Goal: Task Accomplishment & Management: Manage account settings

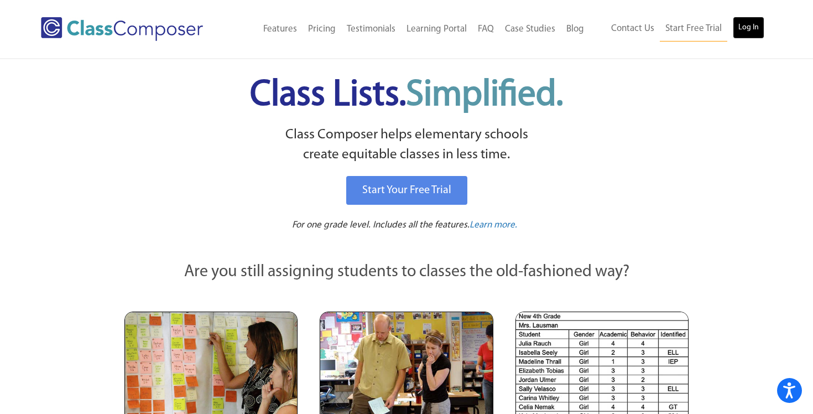
click at [750, 33] on link "Log In" at bounding box center [749, 28] width 32 height 22
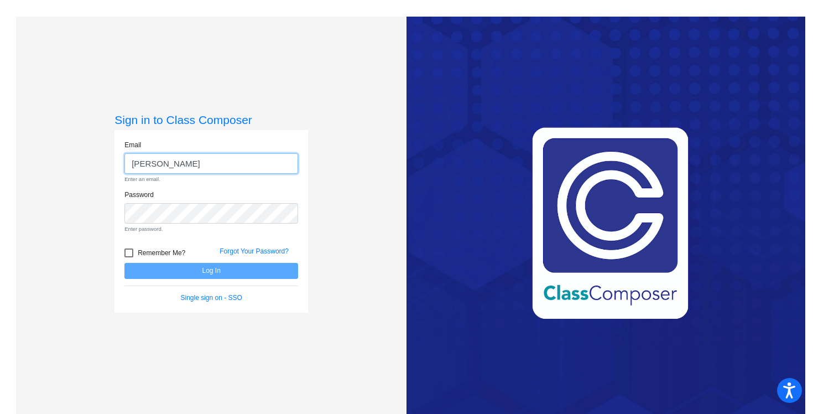
type input "[PERSON_NAME][EMAIL_ADDRESS][DOMAIN_NAME]"
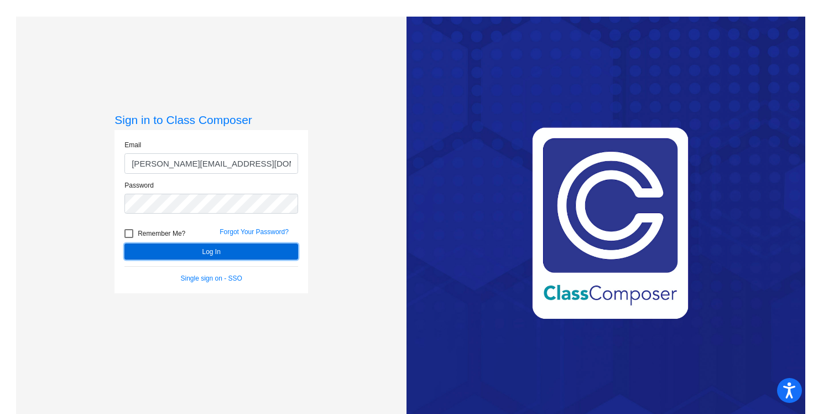
click at [237, 244] on button "Log In" at bounding box center [211, 251] width 174 height 16
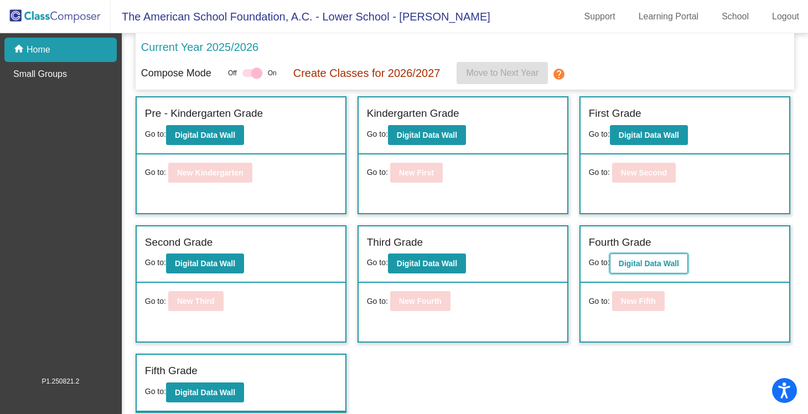
click at [643, 266] on b "Digital Data Wall" at bounding box center [648, 263] width 60 height 9
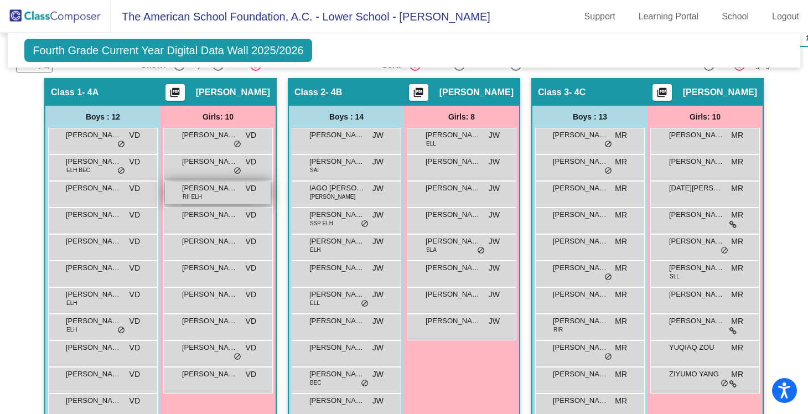
scroll to position [334, 0]
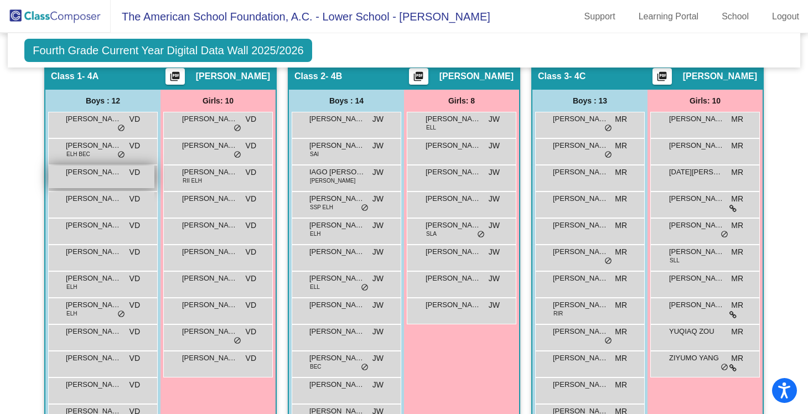
click at [105, 186] on div "[PERSON_NAME] WILL [PERSON_NAME] lock do_not_disturb_alt" at bounding box center [102, 176] width 106 height 23
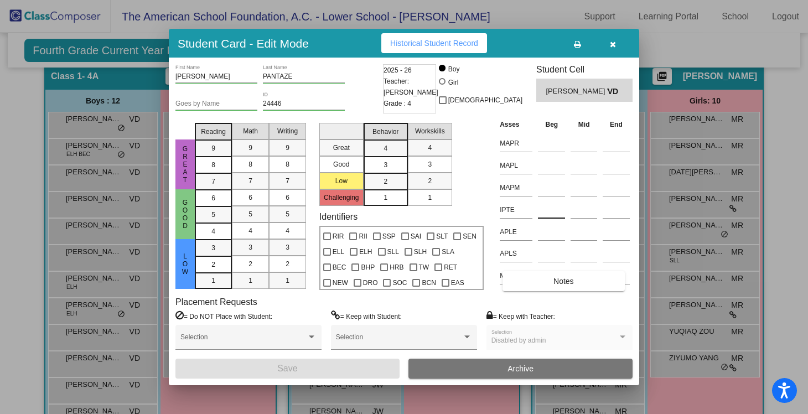
click at [551, 211] on input at bounding box center [551, 209] width 27 height 17
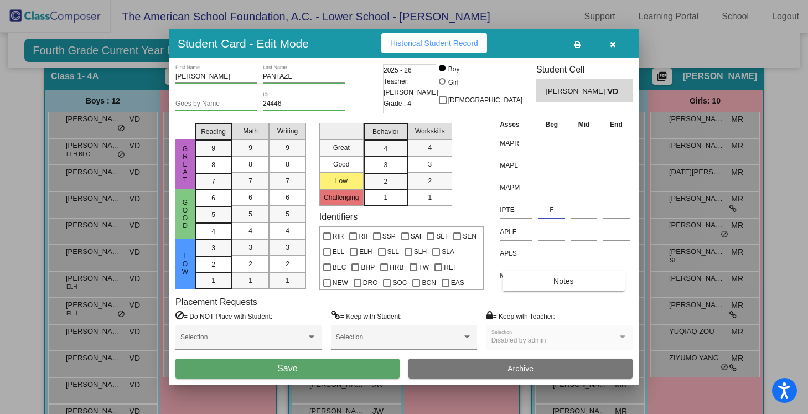
type input "F"
click at [362, 366] on button "Save" at bounding box center [287, 368] width 224 height 20
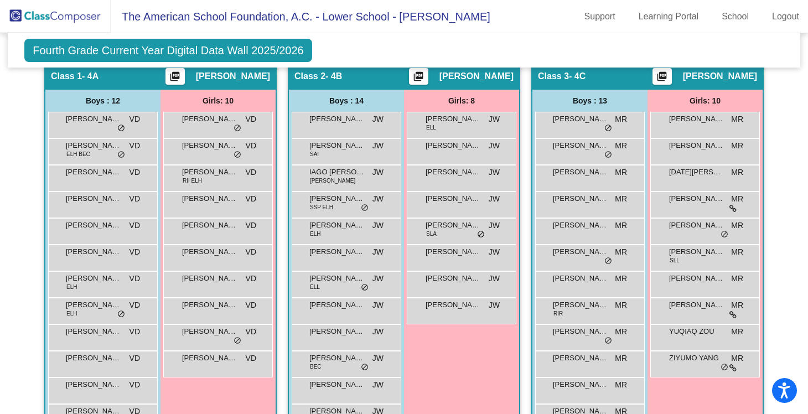
scroll to position [346, 0]
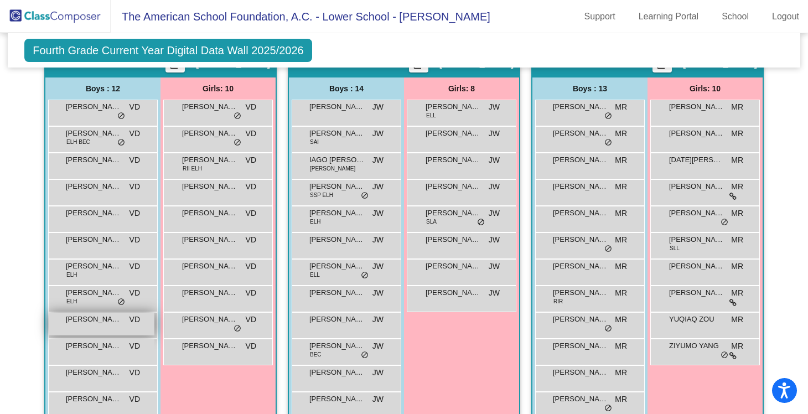
click at [105, 324] on div "[PERSON_NAME] [PERSON_NAME] lock do_not_disturb_alt" at bounding box center [102, 324] width 106 height 23
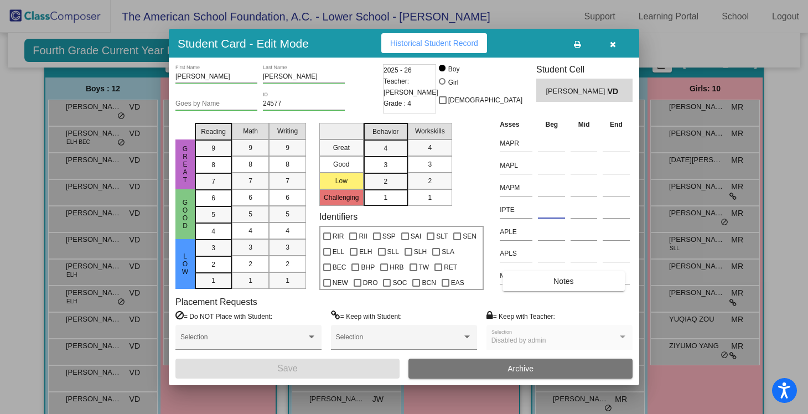
click at [548, 212] on input at bounding box center [551, 209] width 27 height 17
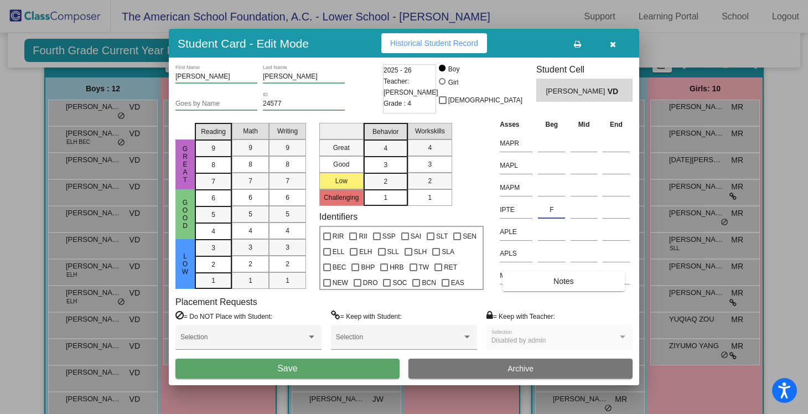
type input "F"
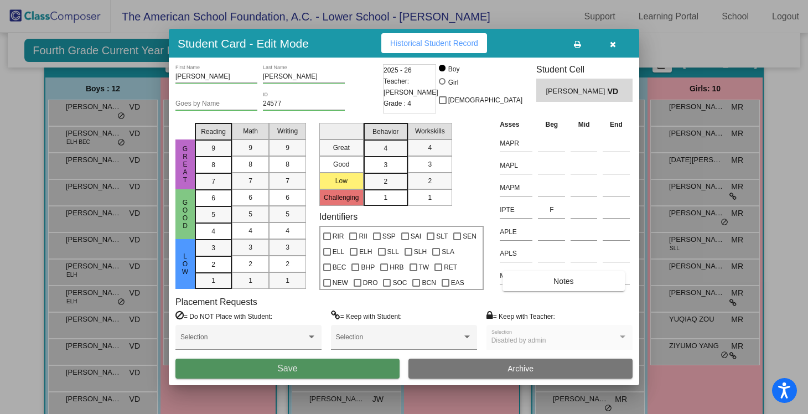
click at [320, 369] on button "Save" at bounding box center [287, 368] width 224 height 20
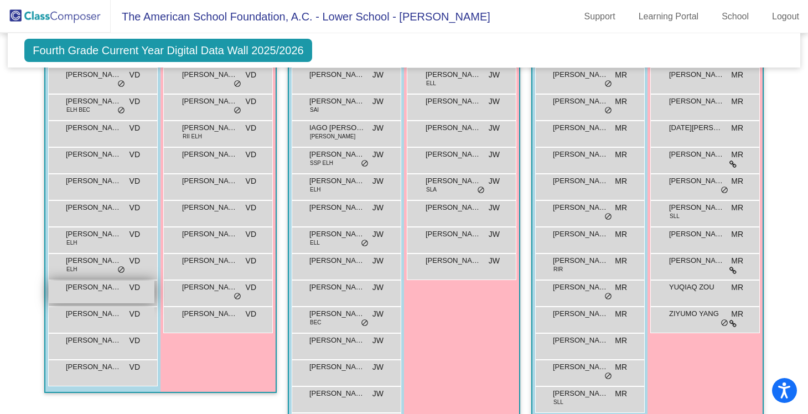
scroll to position [376, 0]
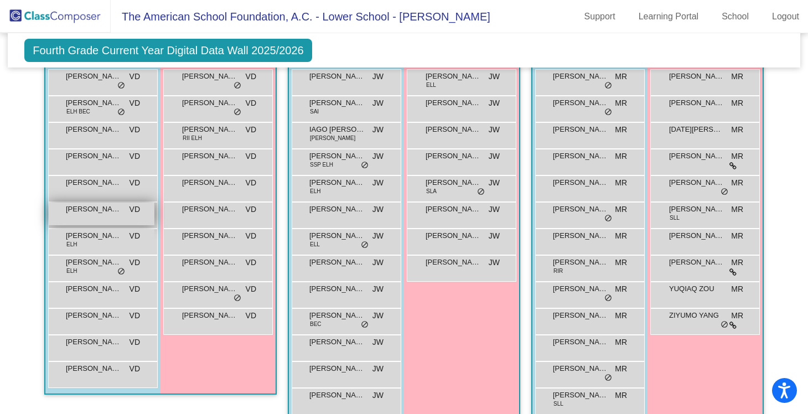
click at [106, 211] on span "[PERSON_NAME] JUNHO SEO [PERSON_NAME]" at bounding box center [93, 209] width 55 height 11
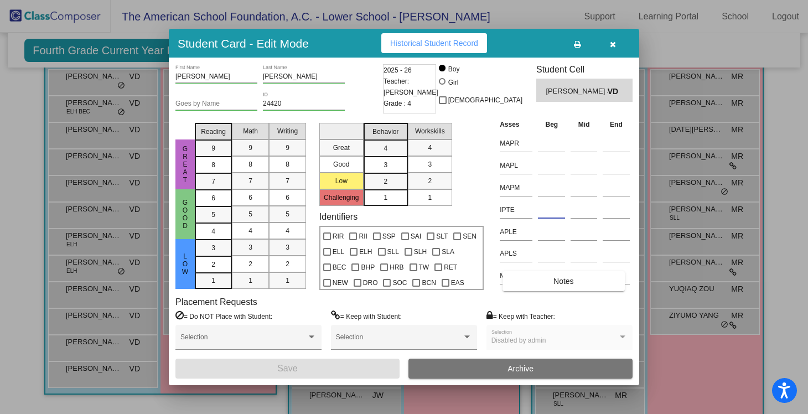
click at [538, 214] on input at bounding box center [551, 209] width 27 height 17
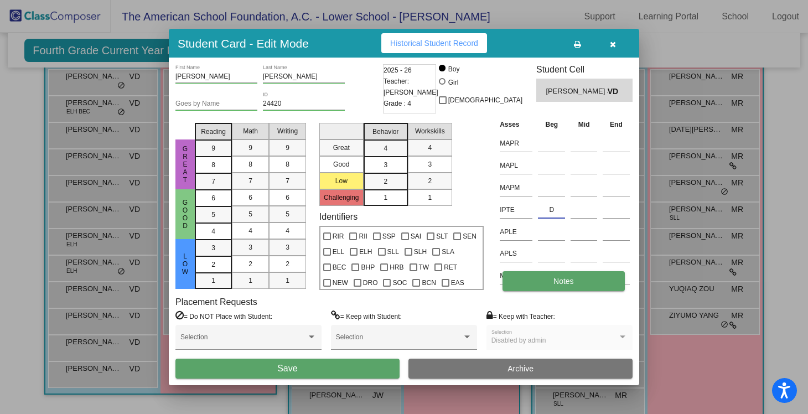
type input "D"
click at [561, 284] on span "Notes" at bounding box center [563, 281] width 20 height 9
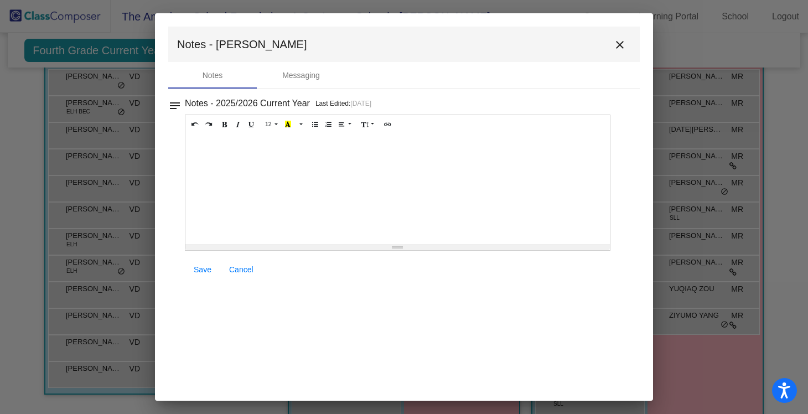
click at [311, 162] on div at bounding box center [397, 189] width 424 height 111
click at [200, 271] on span "Save" at bounding box center [203, 269] width 18 height 9
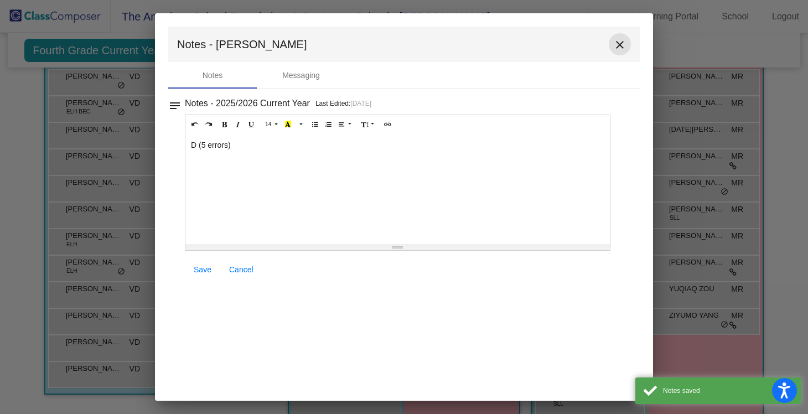
click at [624, 43] on mat-icon "close" at bounding box center [619, 44] width 13 height 13
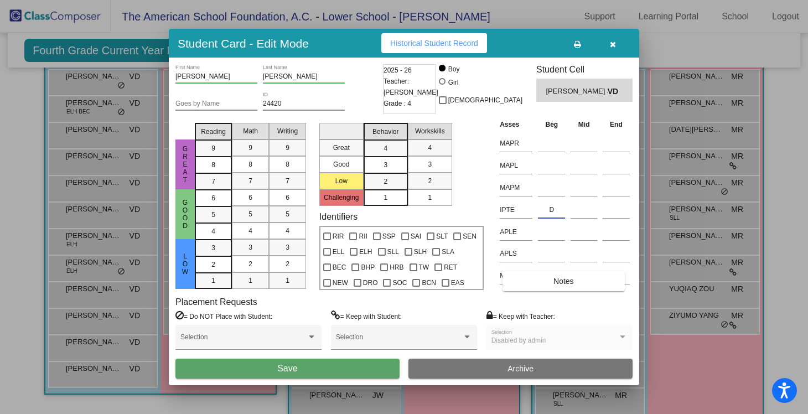
click at [554, 212] on input "D" at bounding box center [551, 209] width 27 height 17
type input "D(5)"
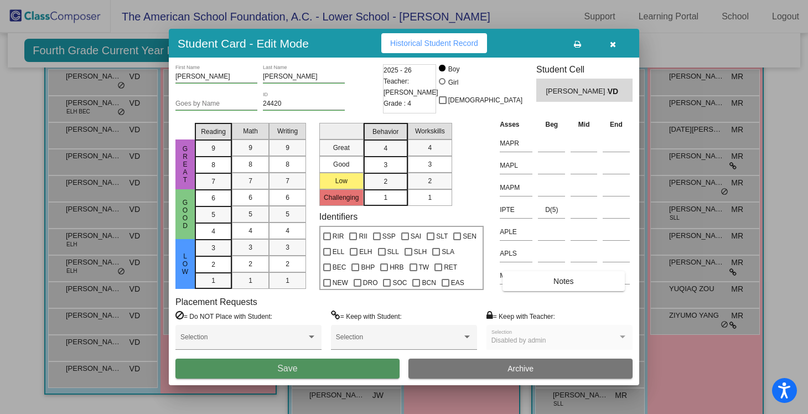
click at [341, 367] on button "Save" at bounding box center [287, 368] width 224 height 20
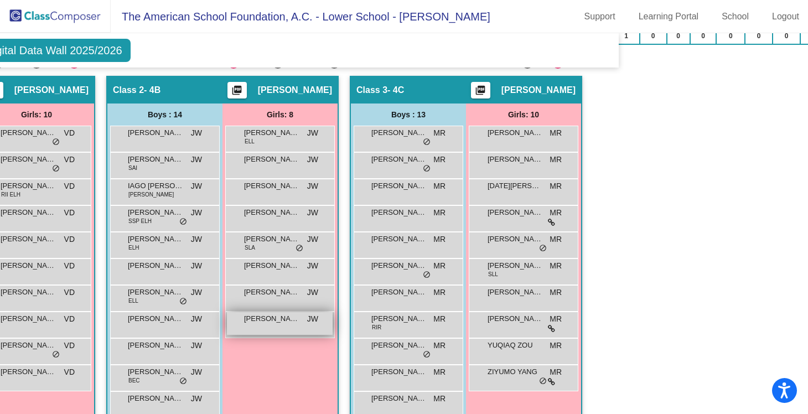
scroll to position [325, 181]
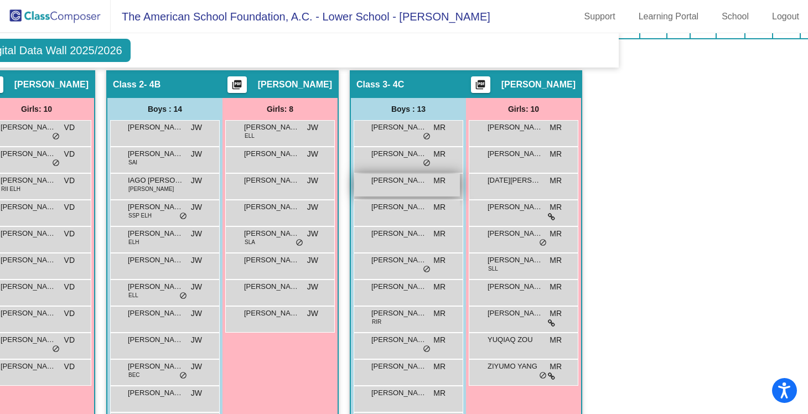
click at [411, 181] on span "[PERSON_NAME]" at bounding box center [398, 180] width 55 height 11
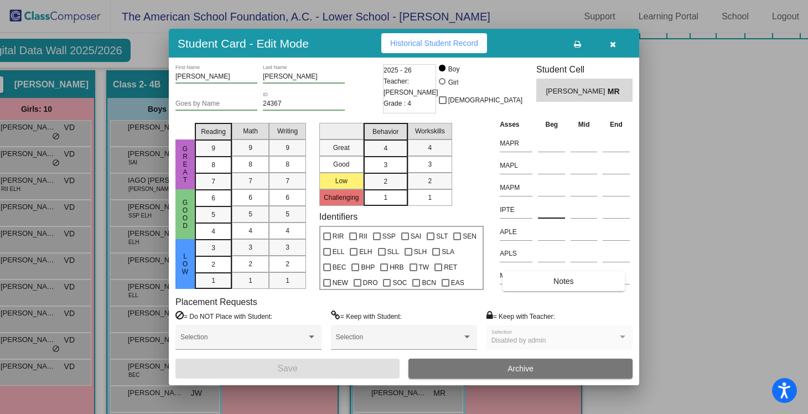
click at [543, 210] on input at bounding box center [551, 209] width 27 height 17
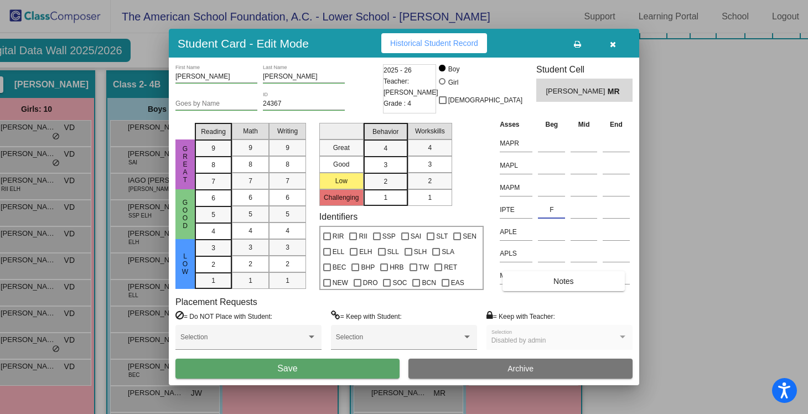
type input "F"
click at [335, 367] on button "Save" at bounding box center [287, 368] width 224 height 20
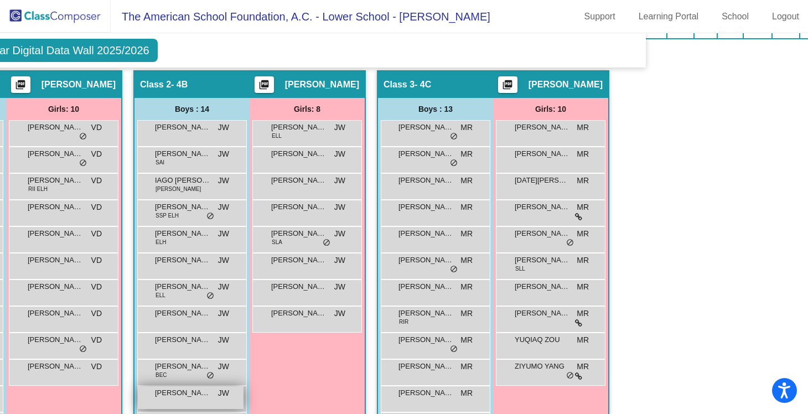
scroll to position [325, 153]
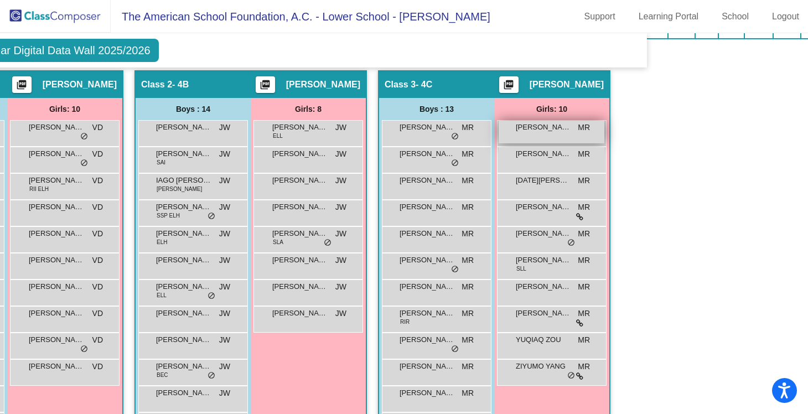
click at [532, 129] on span "[PERSON_NAME] [PERSON_NAME]" at bounding box center [543, 127] width 55 height 11
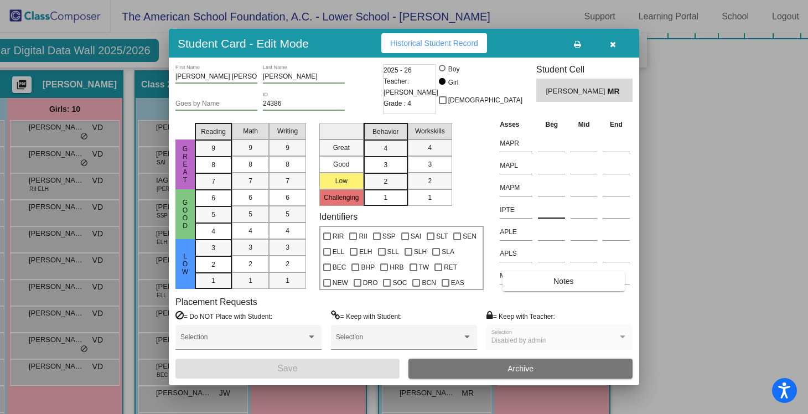
click at [542, 212] on input at bounding box center [551, 209] width 27 height 17
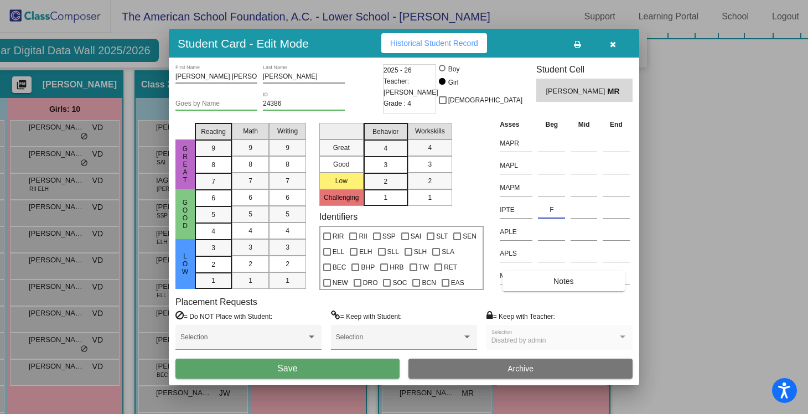
type input "F"
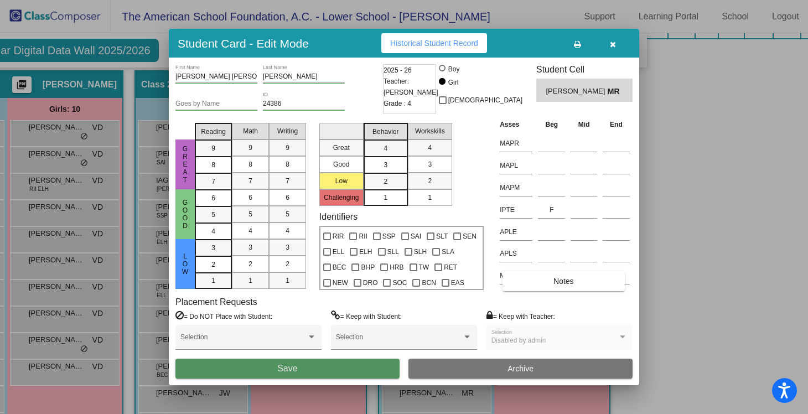
click at [325, 363] on button "Save" at bounding box center [287, 368] width 224 height 20
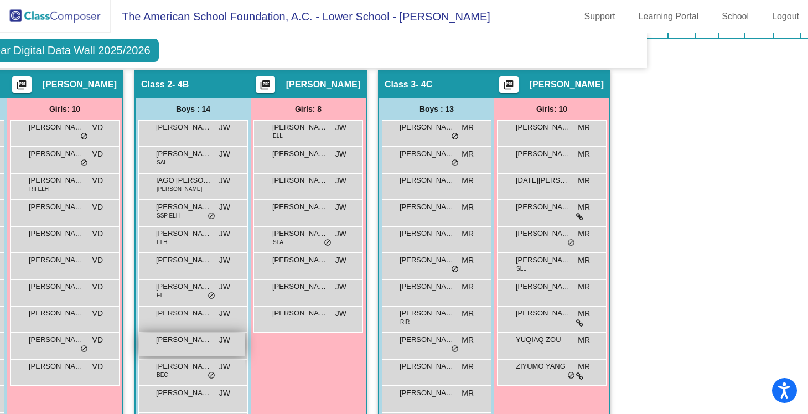
scroll to position [325, 127]
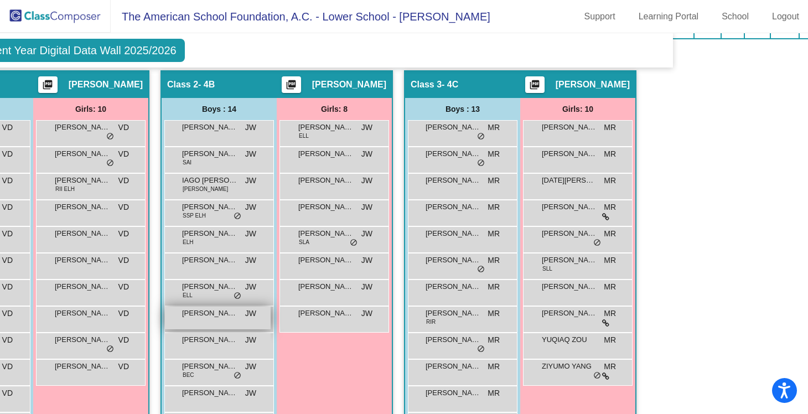
click at [216, 322] on div "[PERSON_NAME] JW lock do_not_disturb_alt" at bounding box center [218, 317] width 106 height 23
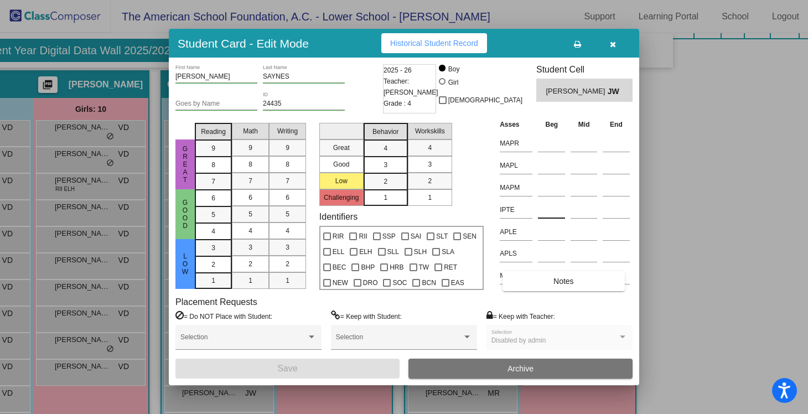
click at [540, 216] on input at bounding box center [551, 209] width 27 height 17
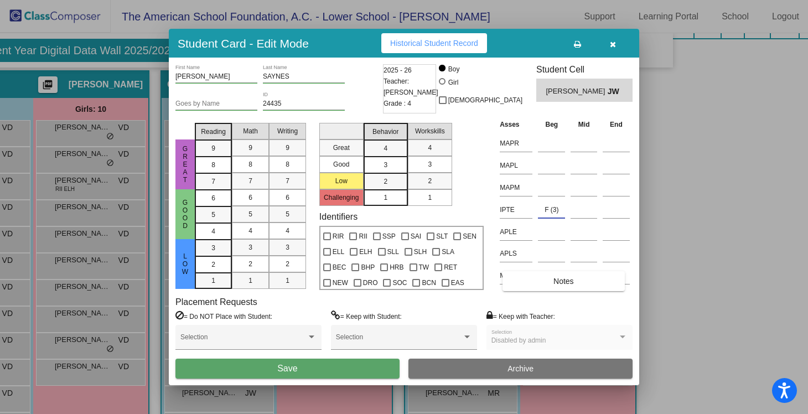
type input "F (3)"
click at [311, 365] on button "Save" at bounding box center [287, 368] width 224 height 20
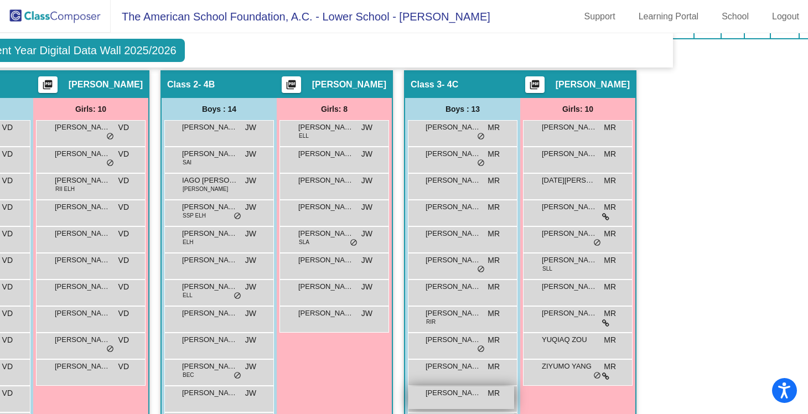
click at [430, 394] on span "[PERSON_NAME]" at bounding box center [452, 392] width 55 height 11
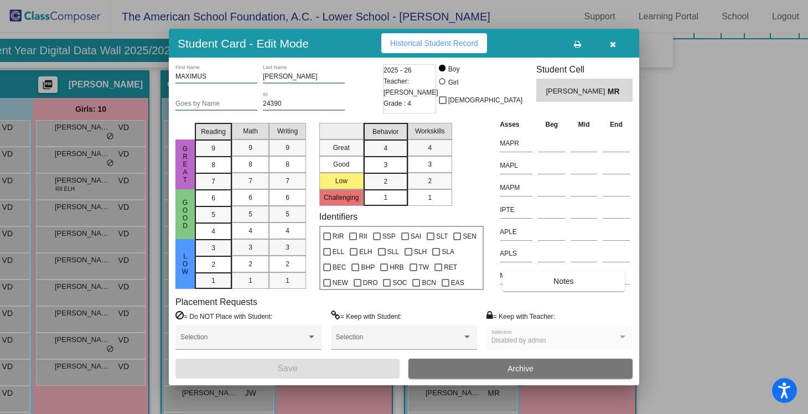
click at [537, 214] on td at bounding box center [551, 208] width 33 height 22
click at [545, 213] on input at bounding box center [551, 209] width 27 height 17
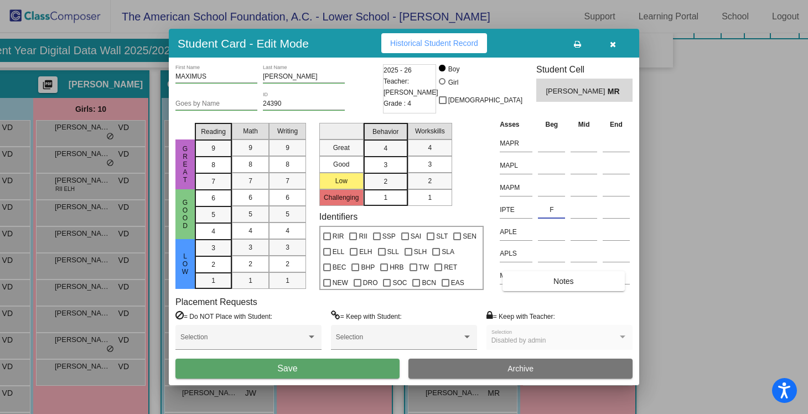
type input "F"
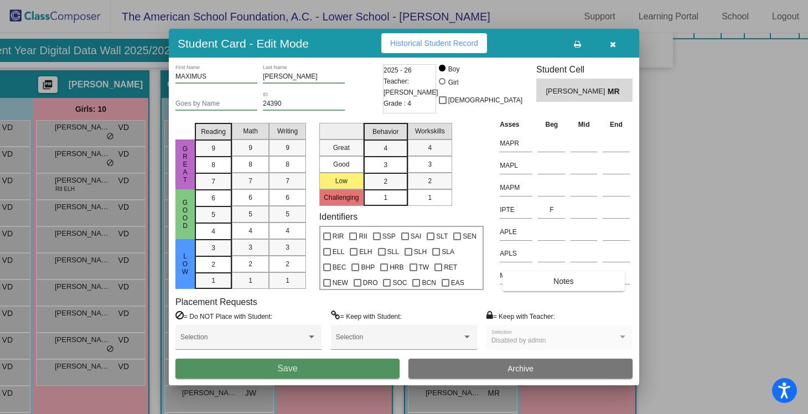
click at [314, 367] on button "Save" at bounding box center [287, 368] width 224 height 20
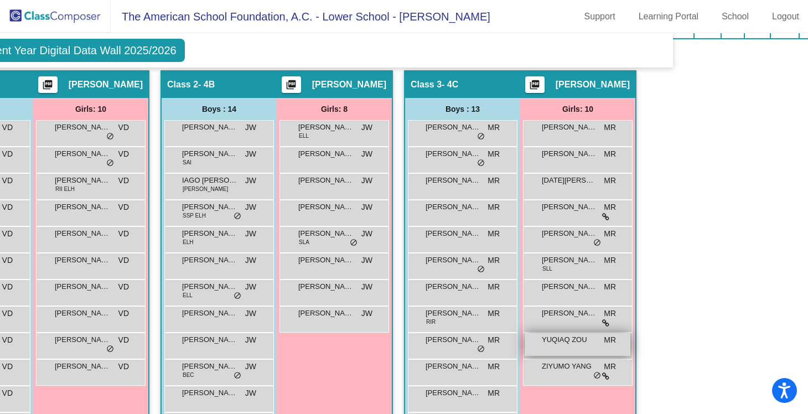
click at [542, 345] on div "YUQIAQ ZOU MR [PERSON_NAME] do_not_disturb_alt" at bounding box center [577, 344] width 106 height 23
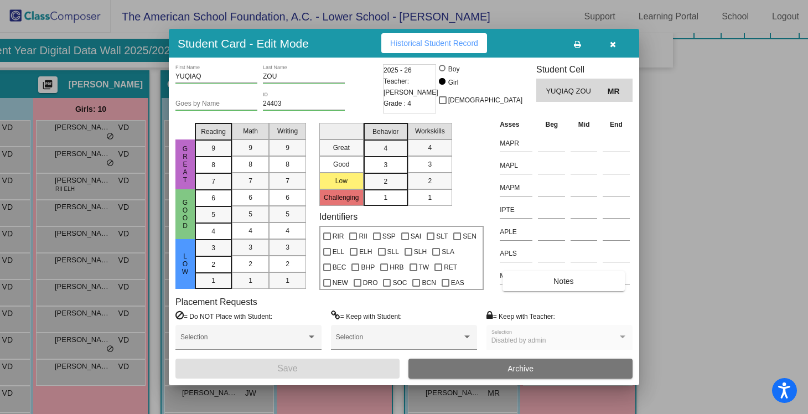
click at [535, 213] on td at bounding box center [551, 208] width 33 height 22
click at [552, 213] on input at bounding box center [551, 209] width 27 height 17
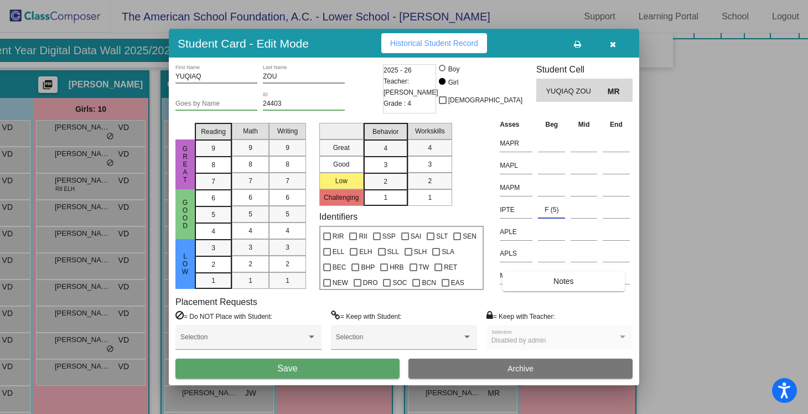
type input "F (5)"
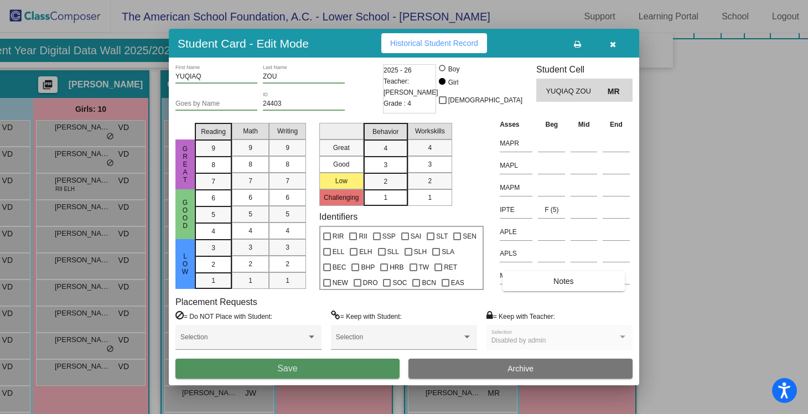
click at [319, 366] on button "Save" at bounding box center [287, 368] width 224 height 20
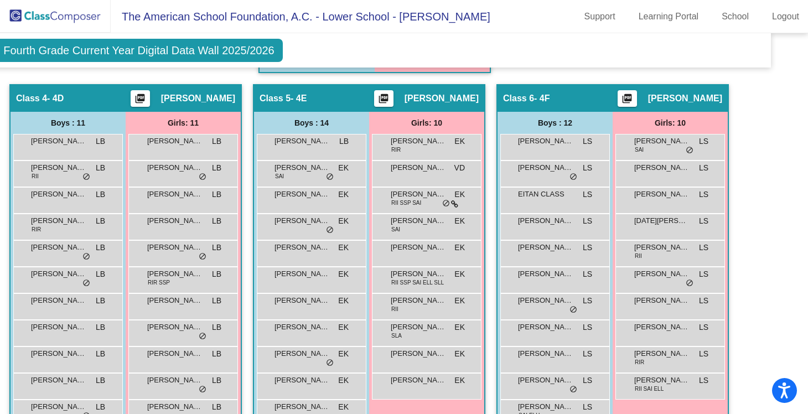
scroll to position [753, 29]
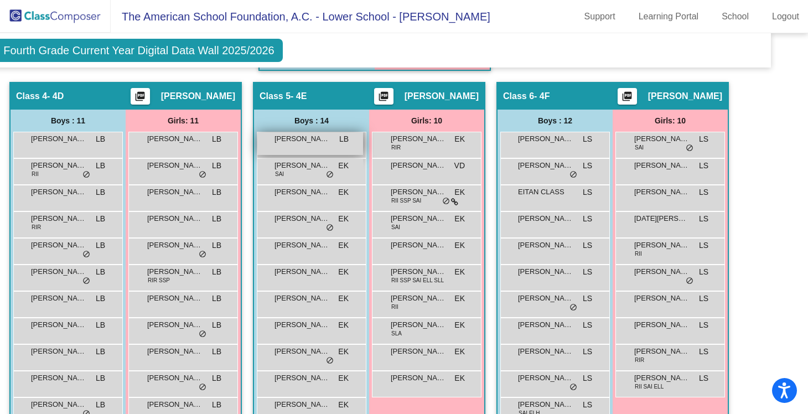
click at [300, 145] on div "[PERSON_NAME] [PERSON_NAME] lock do_not_disturb_alt" at bounding box center [310, 143] width 106 height 23
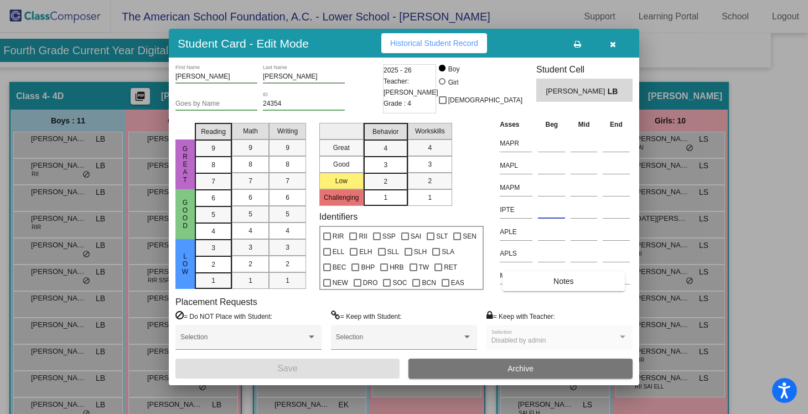
click at [552, 215] on input at bounding box center [551, 209] width 27 height 17
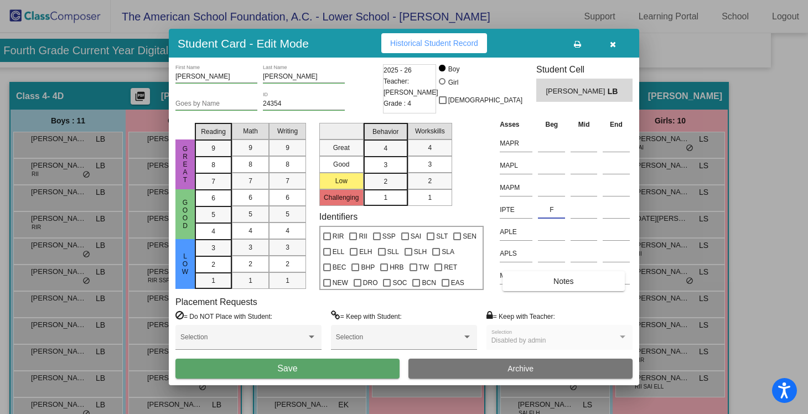
type input "F"
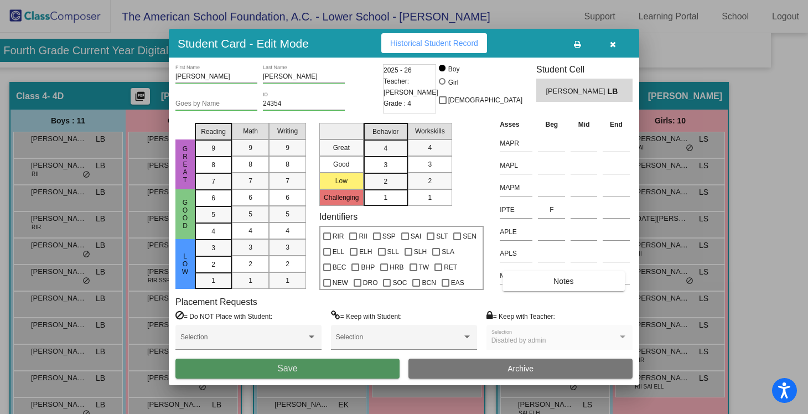
click at [364, 362] on button "Save" at bounding box center [287, 368] width 224 height 20
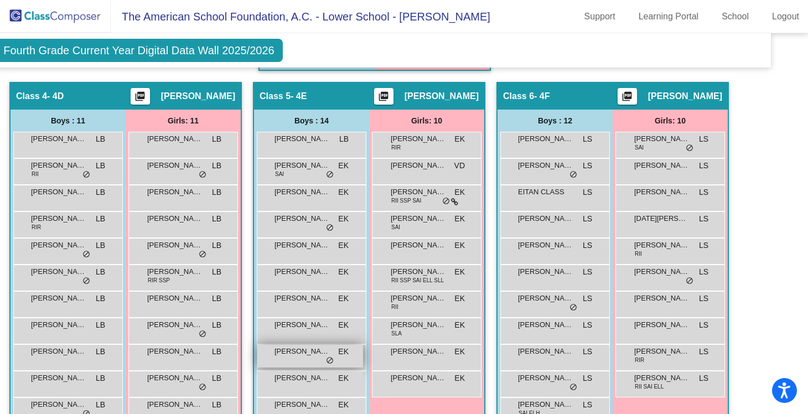
scroll to position [767, 29]
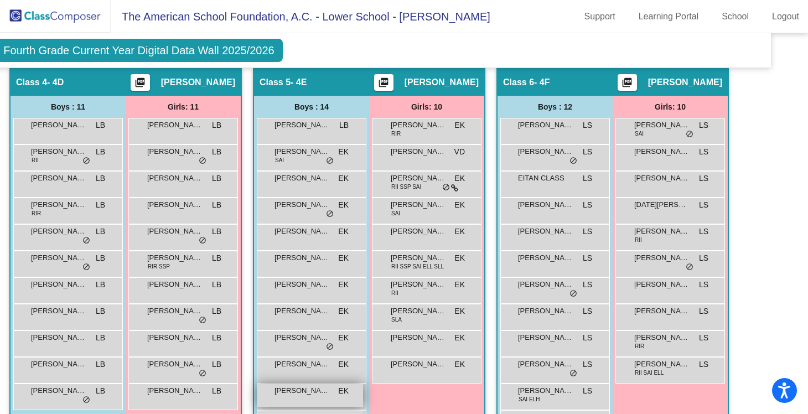
click at [311, 394] on span "[PERSON_NAME]" at bounding box center [301, 390] width 55 height 11
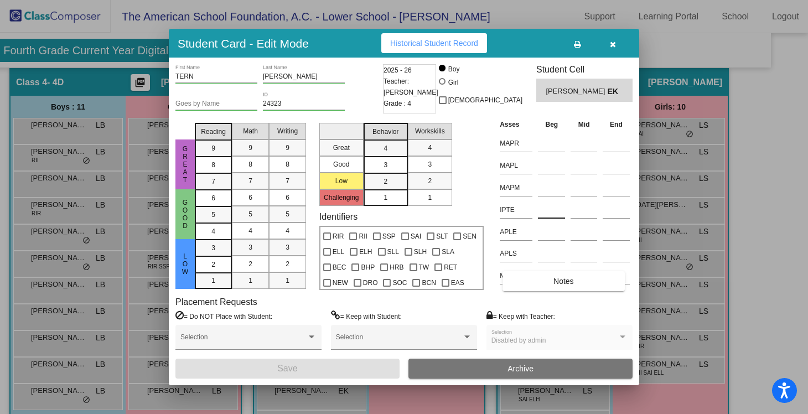
click at [550, 212] on input at bounding box center [551, 209] width 27 height 17
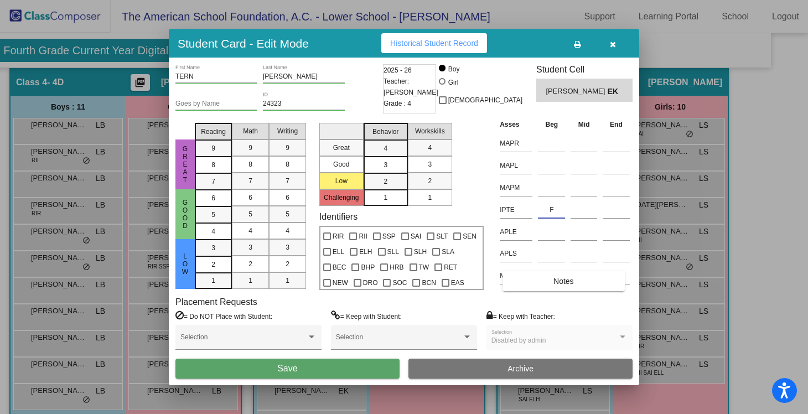
type input "F"
click at [346, 364] on button "Save" at bounding box center [287, 368] width 224 height 20
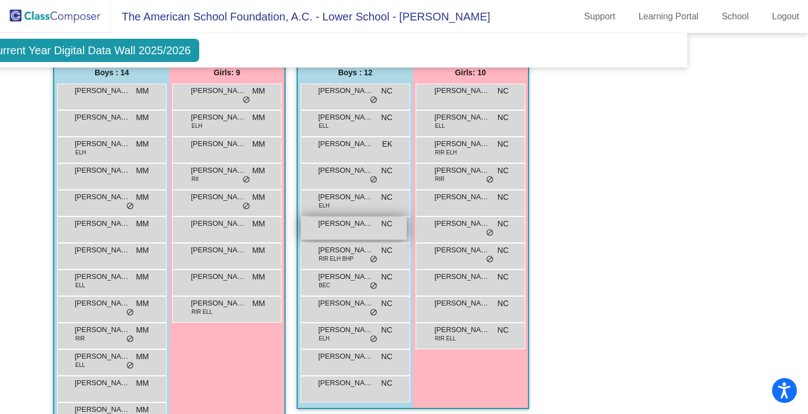
scroll to position [1254, 113]
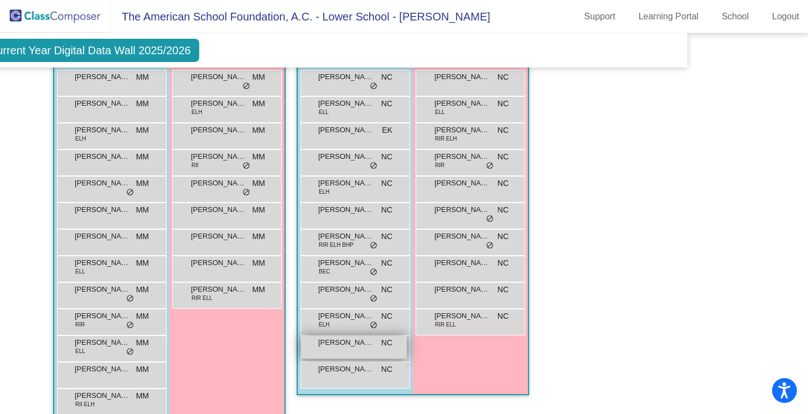
click at [349, 350] on div "[PERSON_NAME] NC lock do_not_disturb_alt" at bounding box center [354, 347] width 106 height 23
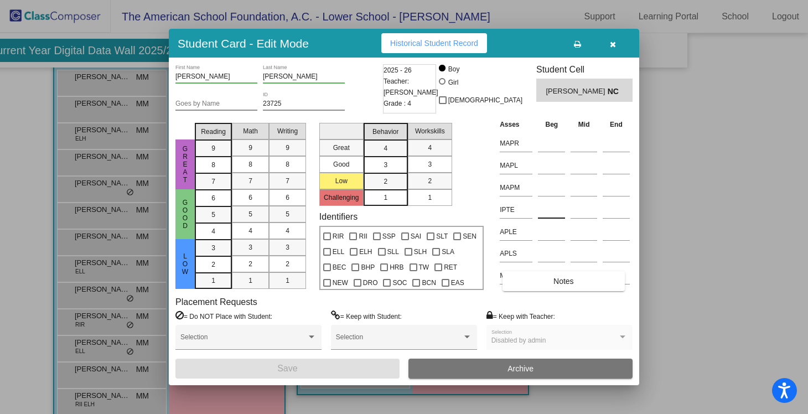
click at [549, 213] on input at bounding box center [551, 209] width 27 height 17
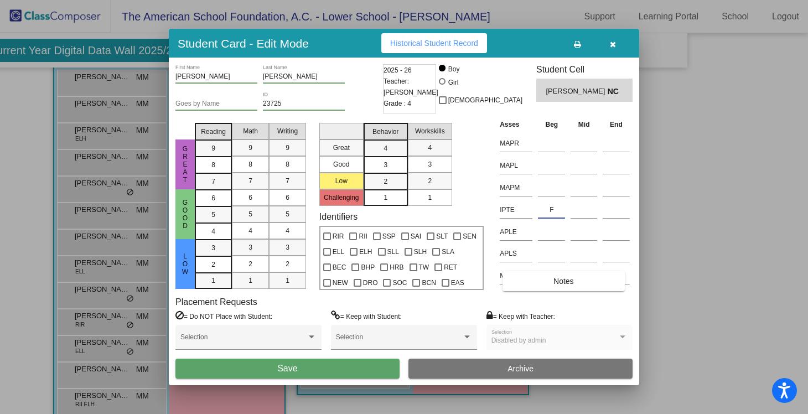
type input "F"
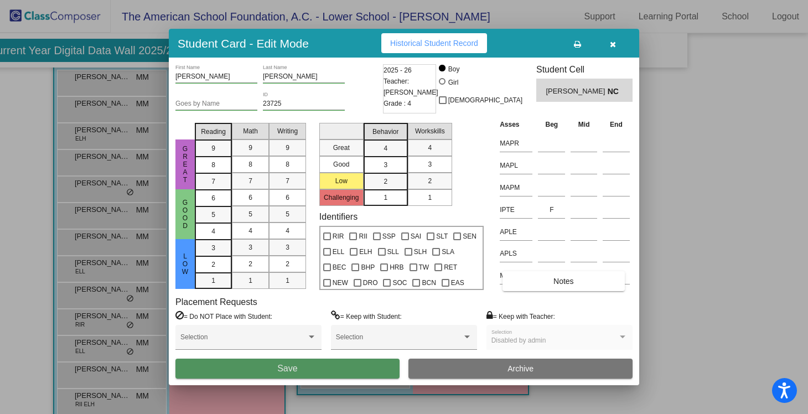
click at [311, 369] on button "Save" at bounding box center [287, 368] width 224 height 20
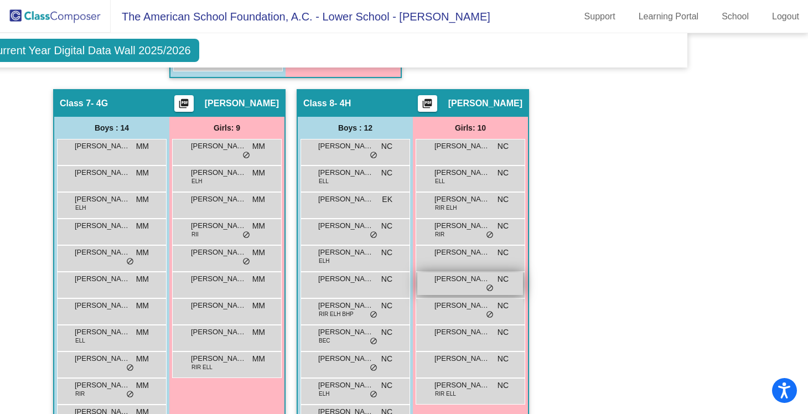
scroll to position [1190, 113]
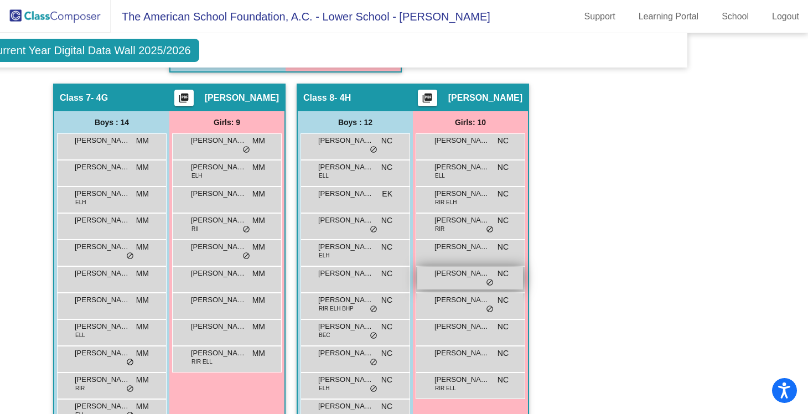
click at [431, 335] on div "[PERSON_NAME] [PERSON_NAME] NC lock do_not_disturb_alt" at bounding box center [470, 331] width 106 height 23
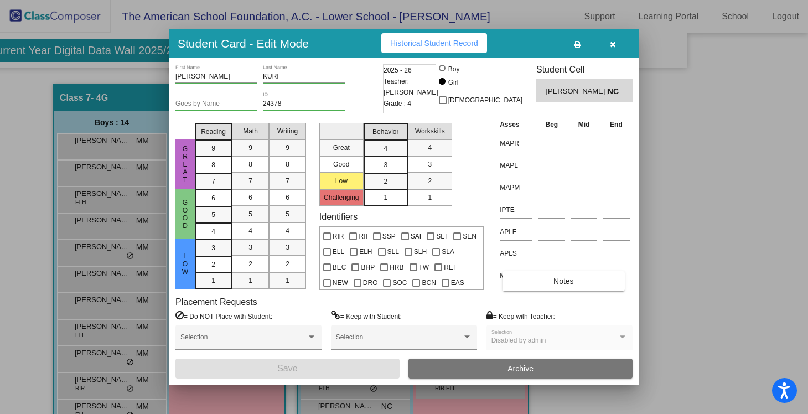
click at [532, 210] on td "IPTE" at bounding box center [516, 208] width 38 height 22
click at [547, 213] on input at bounding box center [551, 209] width 27 height 17
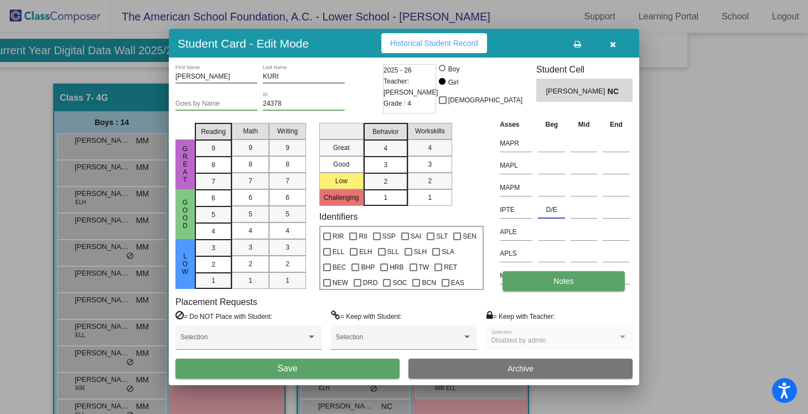
type input "D/E"
click at [568, 282] on span "Notes" at bounding box center [563, 281] width 20 height 9
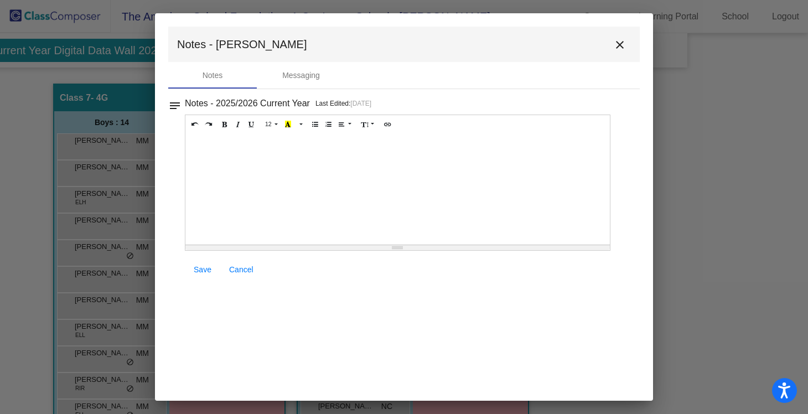
click at [248, 164] on div at bounding box center [397, 189] width 424 height 111
click at [202, 271] on span "Save" at bounding box center [203, 269] width 18 height 9
click at [205, 272] on span "Save" at bounding box center [203, 269] width 18 height 9
click at [621, 45] on mat-icon "close" at bounding box center [619, 44] width 13 height 13
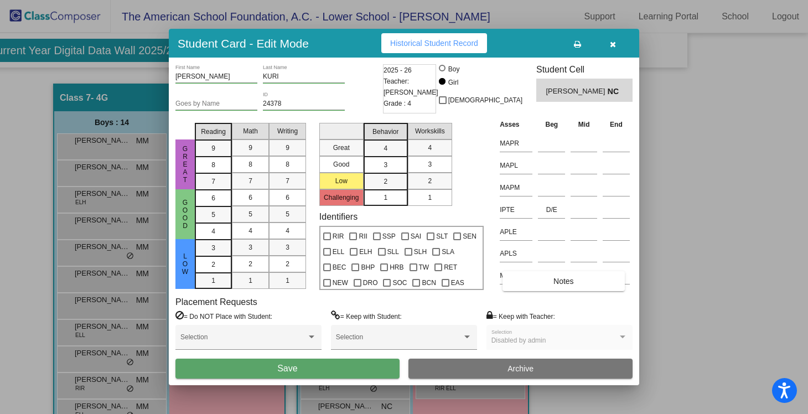
click at [336, 373] on button "Save" at bounding box center [287, 368] width 224 height 20
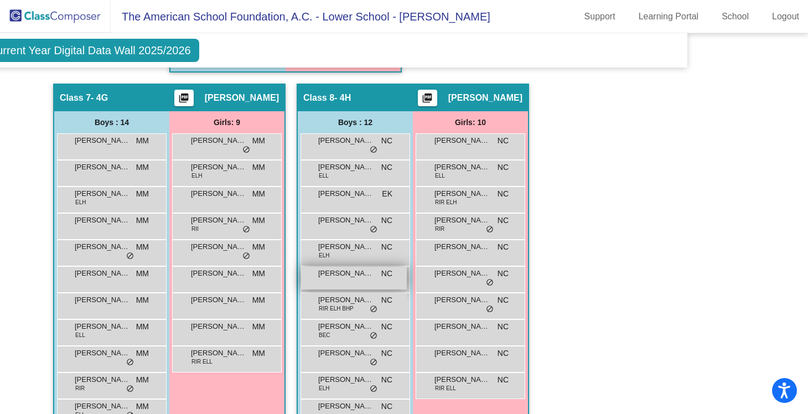
click at [371, 276] on div "[GEOGRAPHIC_DATA] [PERSON_NAME] NC lock do_not_disturb_alt" at bounding box center [354, 278] width 106 height 23
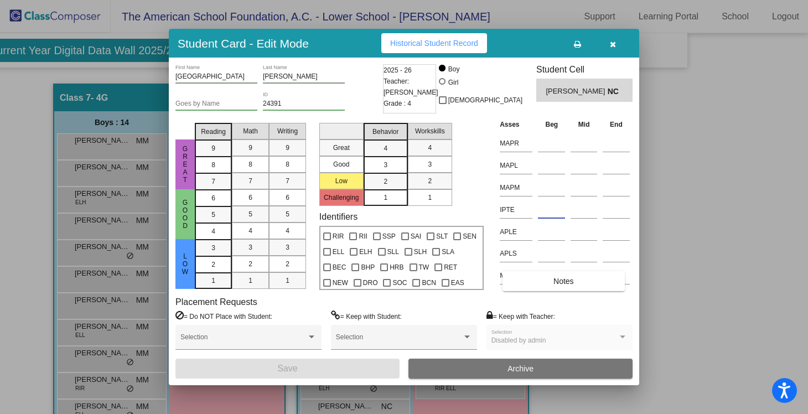
click at [542, 214] on input at bounding box center [551, 209] width 27 height 17
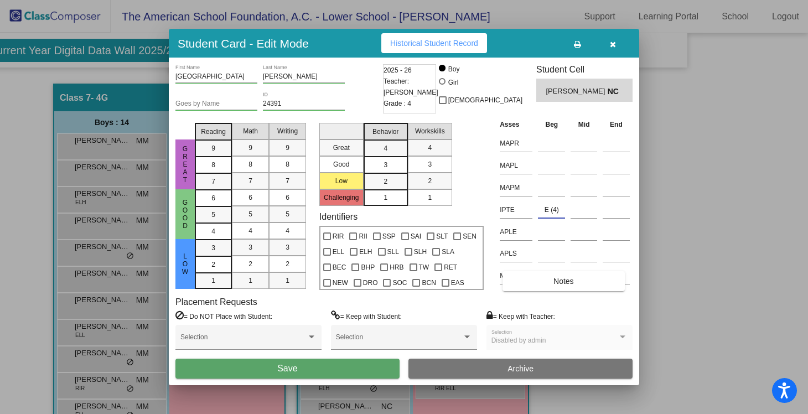
type input "E (4)"
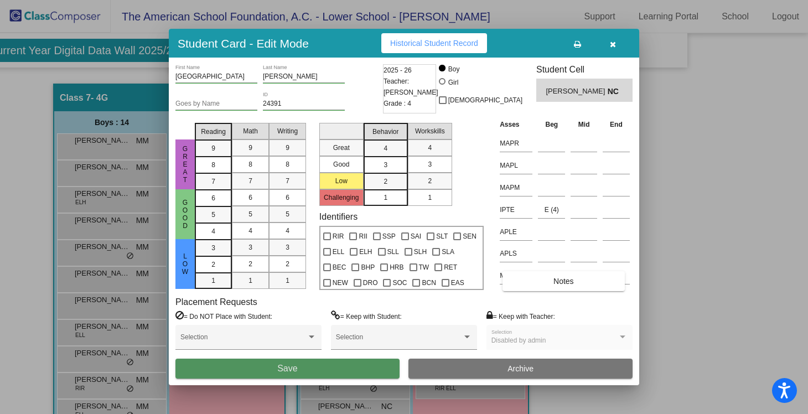
click at [313, 372] on button "Save" at bounding box center [287, 368] width 224 height 20
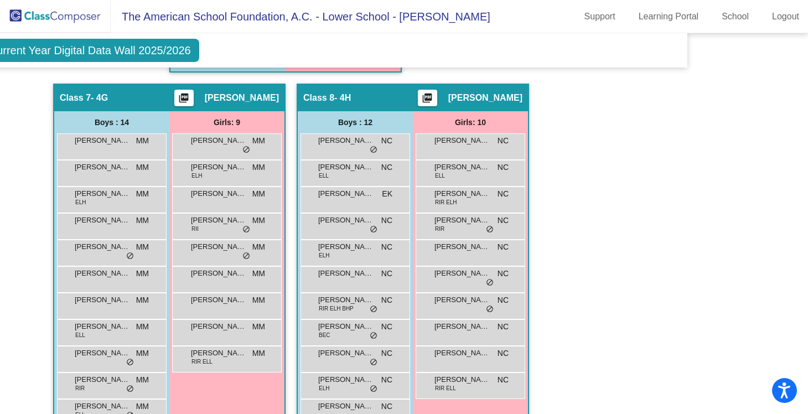
click at [106, 48] on span "Fourth Grade Current Year Digital Data Wall 2025/2026" at bounding box center [55, 50] width 288 height 23
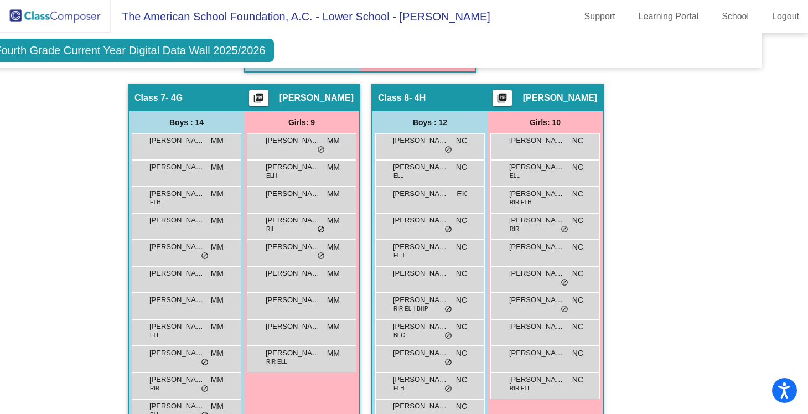
scroll to position [1190, 0]
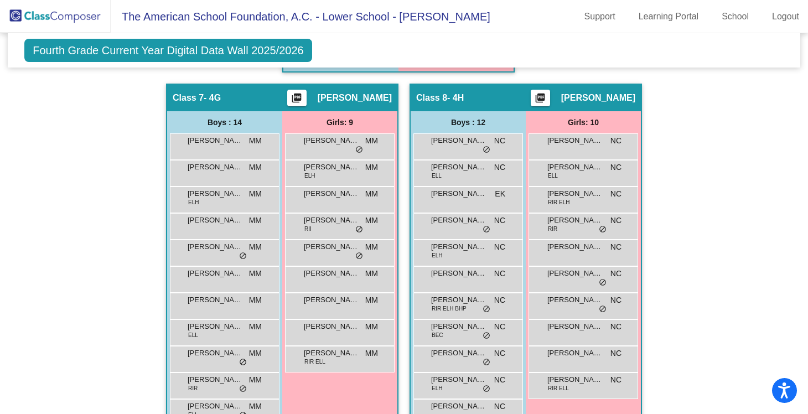
click at [49, 13] on img at bounding box center [55, 16] width 111 height 33
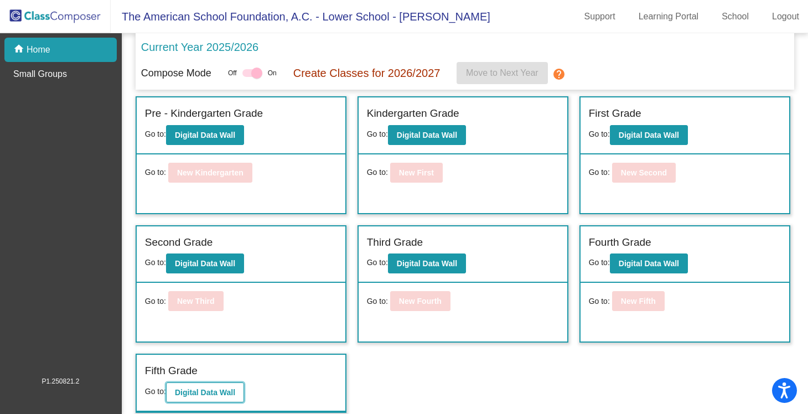
click at [207, 386] on button "Digital Data Wall" at bounding box center [205, 392] width 78 height 20
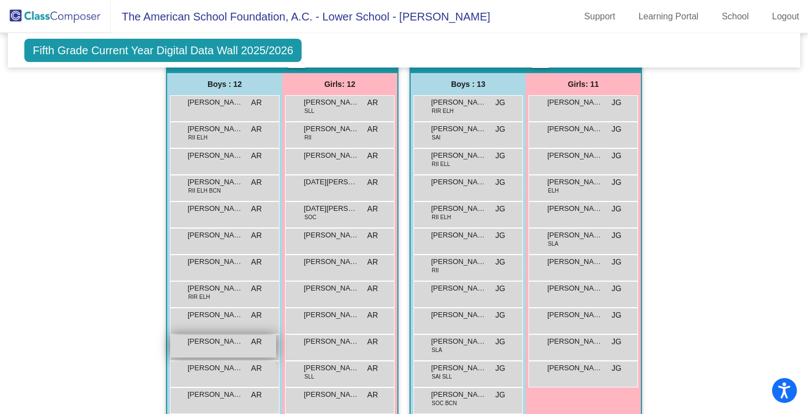
scroll to position [1251, 0]
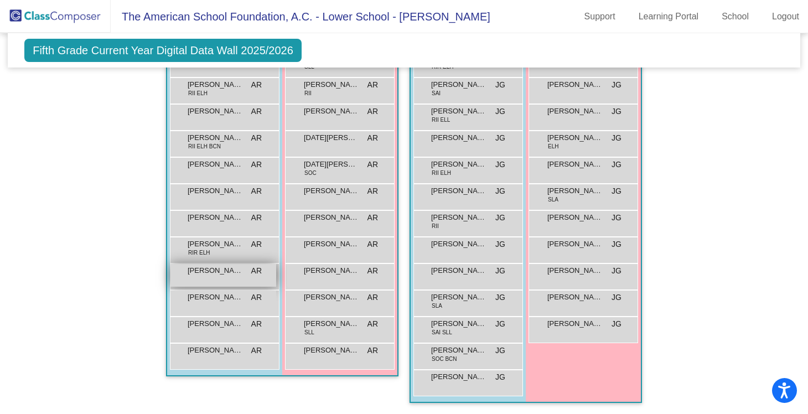
click at [233, 268] on span "[PERSON_NAME]" at bounding box center [215, 270] width 55 height 11
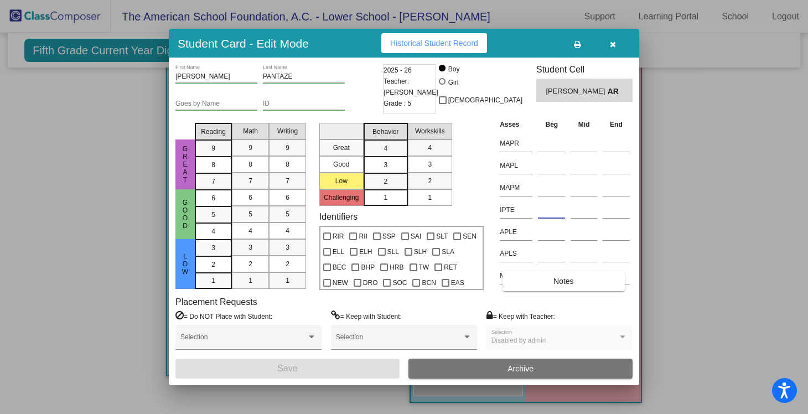
click at [544, 213] on input at bounding box center [551, 209] width 27 height 17
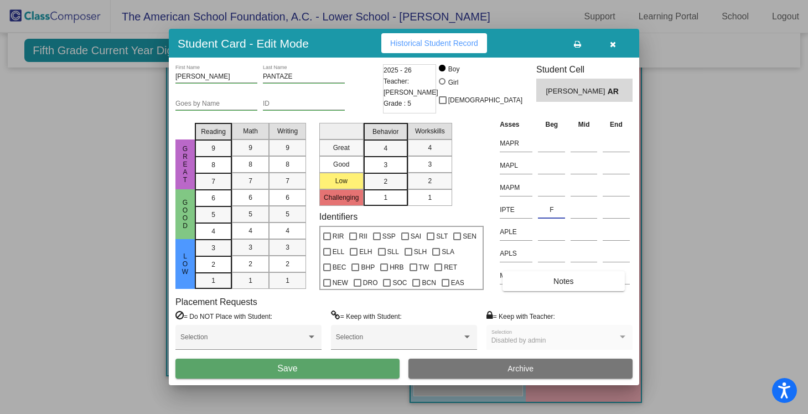
type input "F"
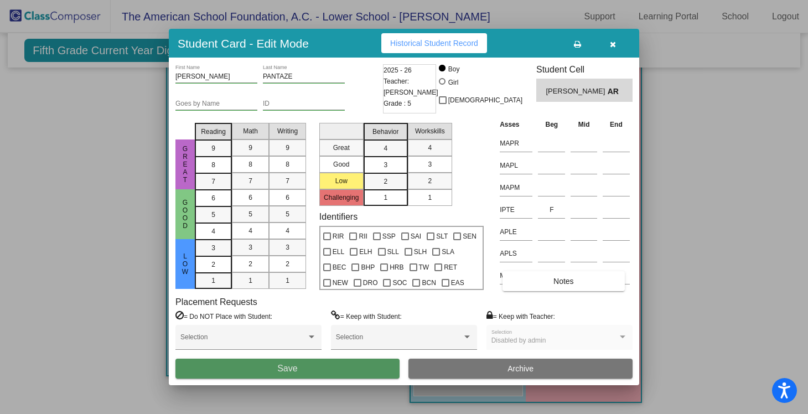
click at [356, 370] on button "Save" at bounding box center [287, 368] width 224 height 20
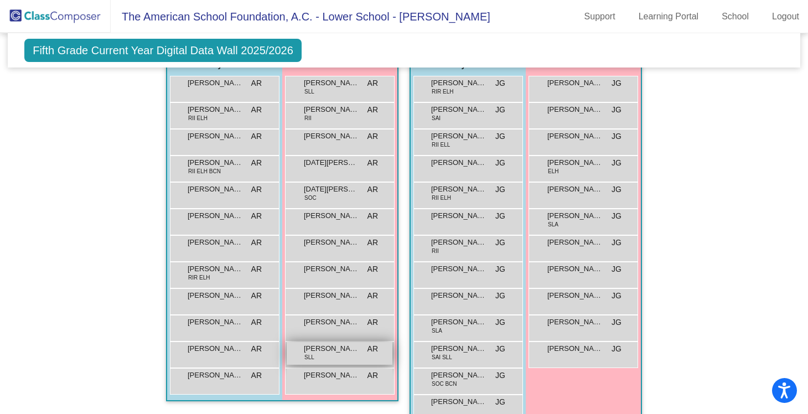
scroll to position [1224, 0]
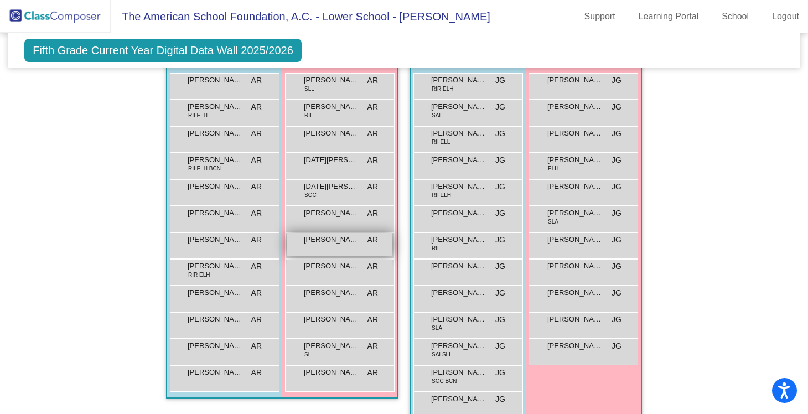
click at [347, 240] on span "[PERSON_NAME]" at bounding box center [331, 239] width 55 height 11
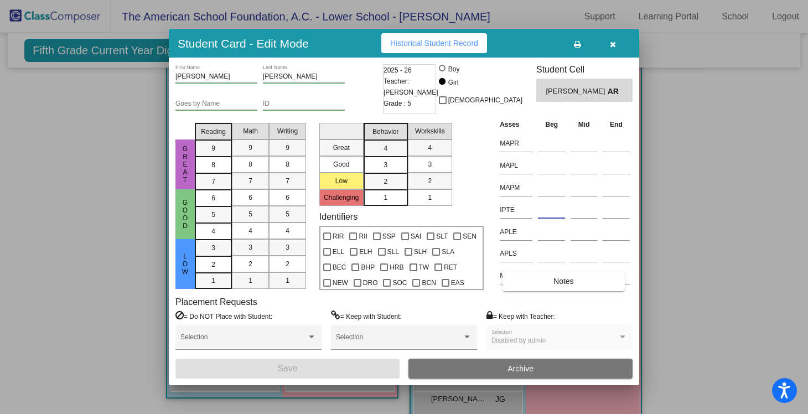
click at [544, 212] on input at bounding box center [551, 209] width 27 height 17
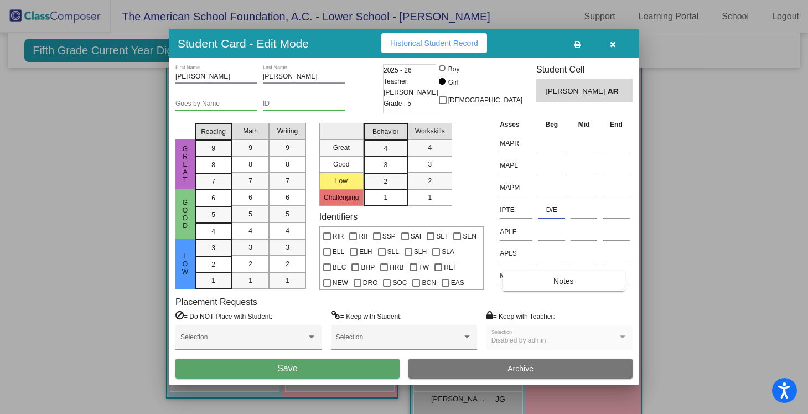
type input "D/E"
click at [373, 368] on button "Save" at bounding box center [287, 368] width 224 height 20
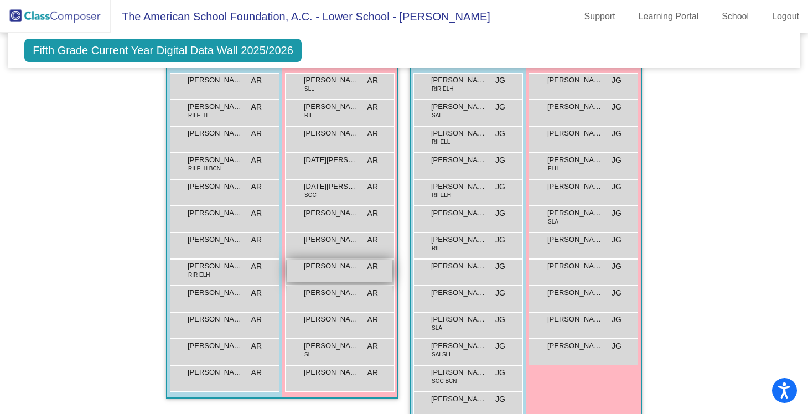
click at [340, 270] on span "[PERSON_NAME]" at bounding box center [331, 266] width 55 height 11
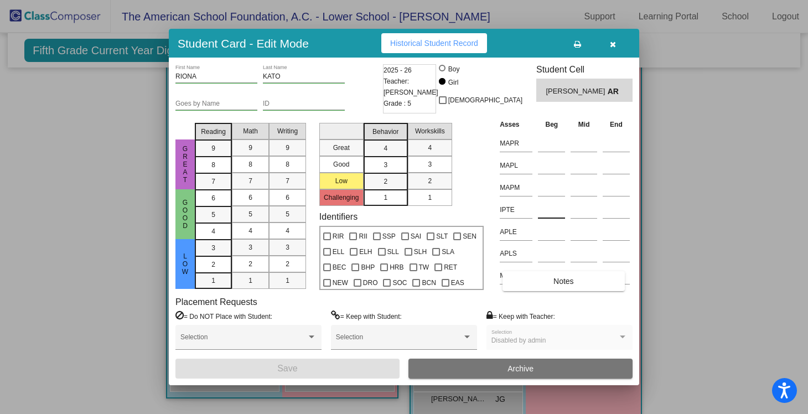
click at [547, 211] on input at bounding box center [551, 209] width 27 height 17
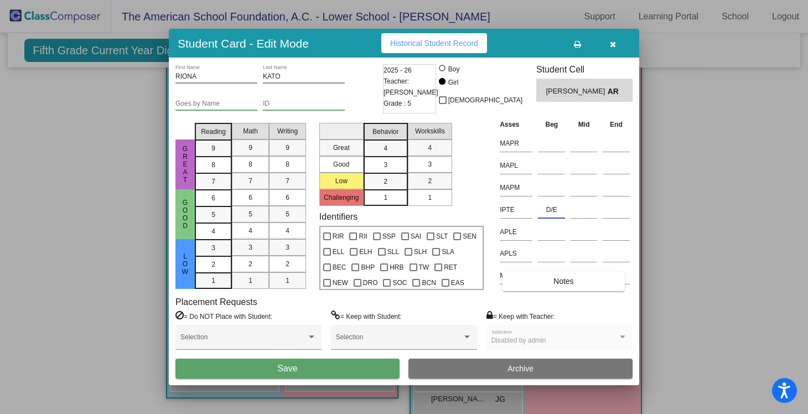
type input "D/E"
click at [378, 372] on button "Save" at bounding box center [287, 368] width 224 height 20
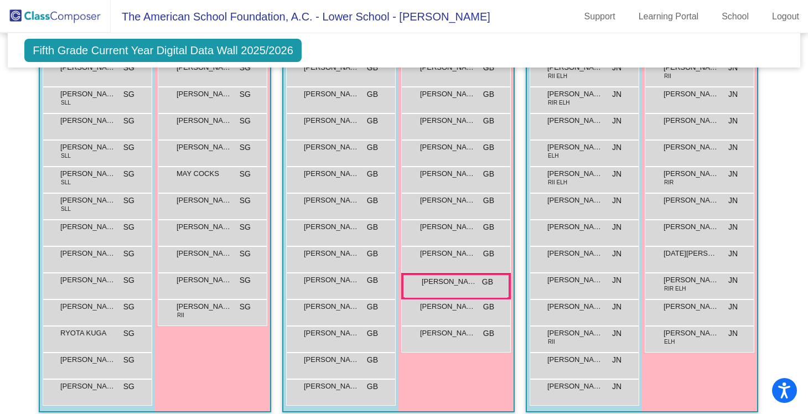
scroll to position [822, 0]
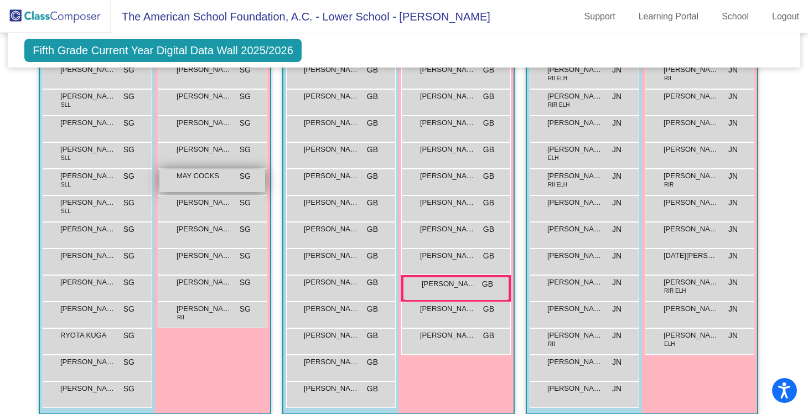
click at [205, 184] on div "MAY COCKS SG lock do_not_disturb_alt" at bounding box center [212, 180] width 106 height 23
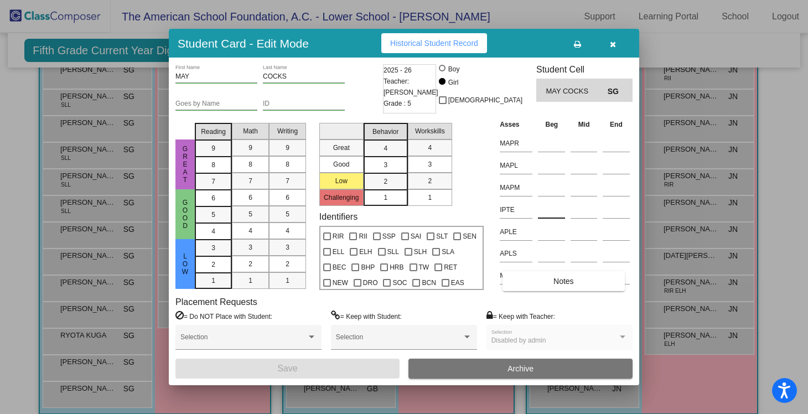
click at [553, 213] on input at bounding box center [551, 209] width 27 height 17
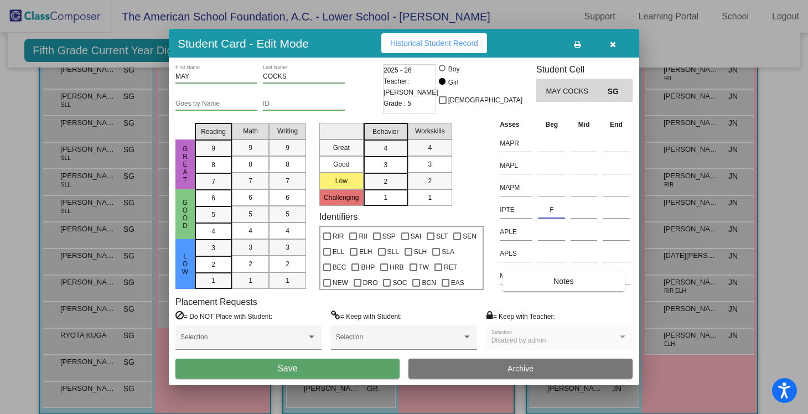
type input "F"
click at [303, 375] on button "Save" at bounding box center [287, 368] width 224 height 20
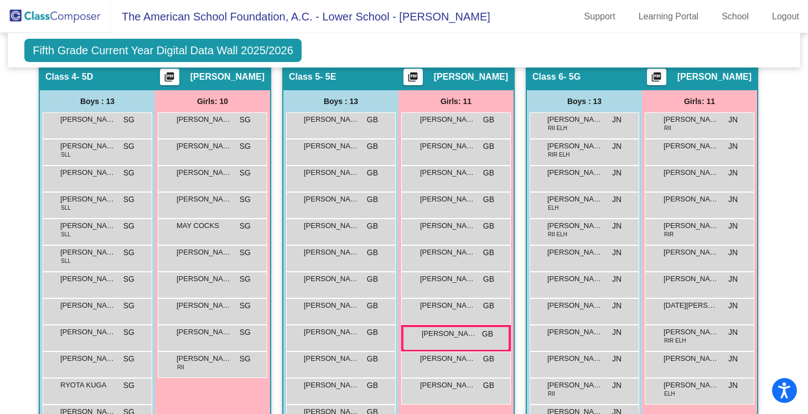
scroll to position [777, 0]
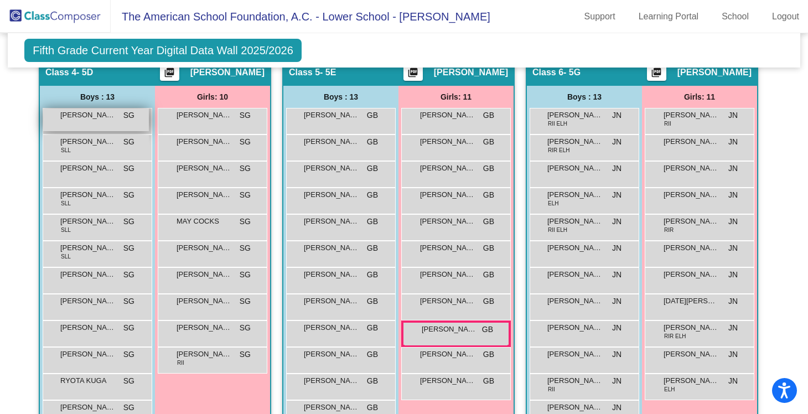
click at [103, 121] on div "BECKHAM [PERSON_NAME] lock do_not_disturb_alt" at bounding box center [96, 119] width 106 height 23
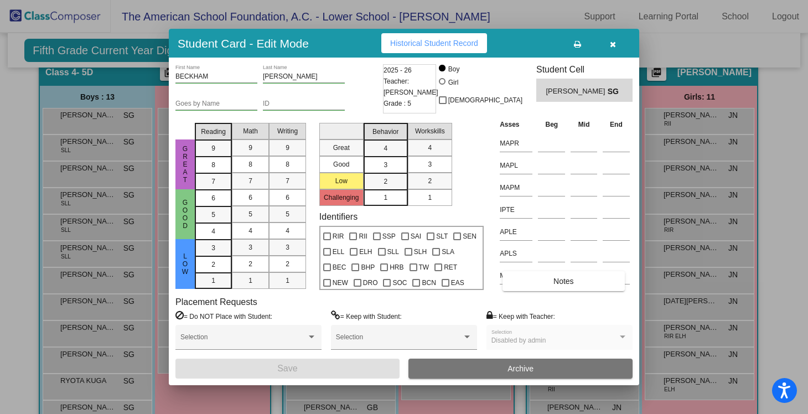
click at [549, 217] on div at bounding box center [551, 207] width 27 height 20
click at [544, 214] on input at bounding box center [551, 209] width 27 height 17
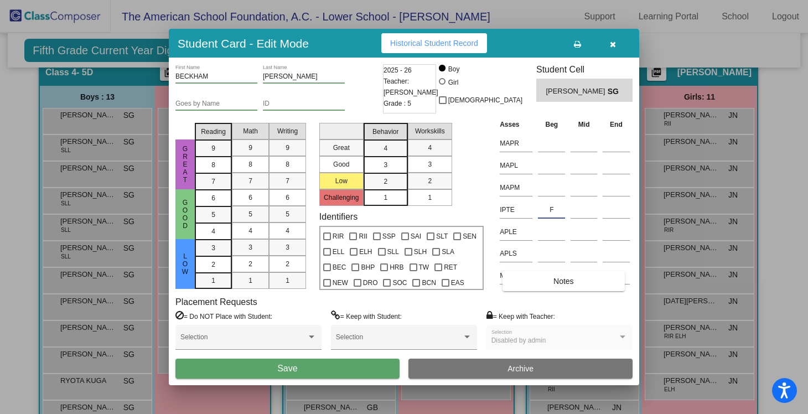
type input "F"
click at [326, 368] on button "Save" at bounding box center [287, 368] width 224 height 20
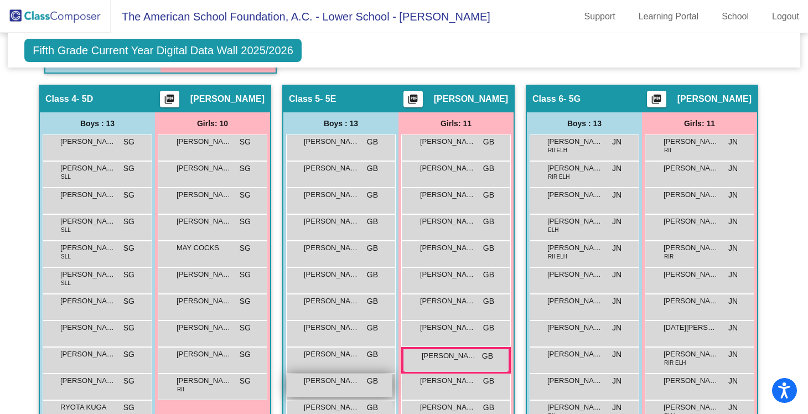
scroll to position [801, 0]
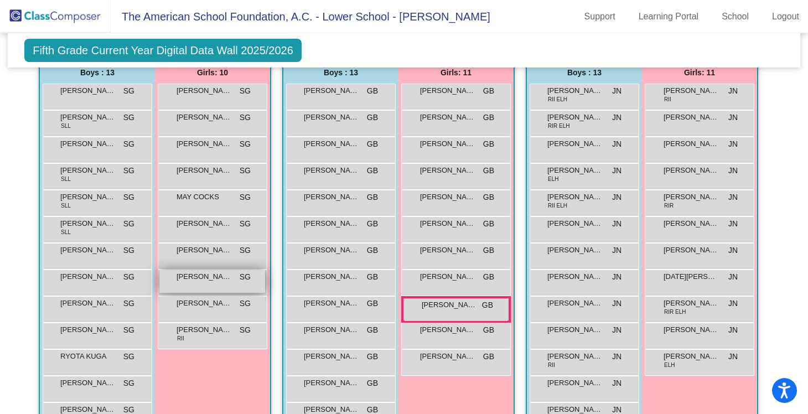
click at [202, 282] on div "[PERSON_NAME] SG lock do_not_disturb_alt" at bounding box center [212, 281] width 106 height 23
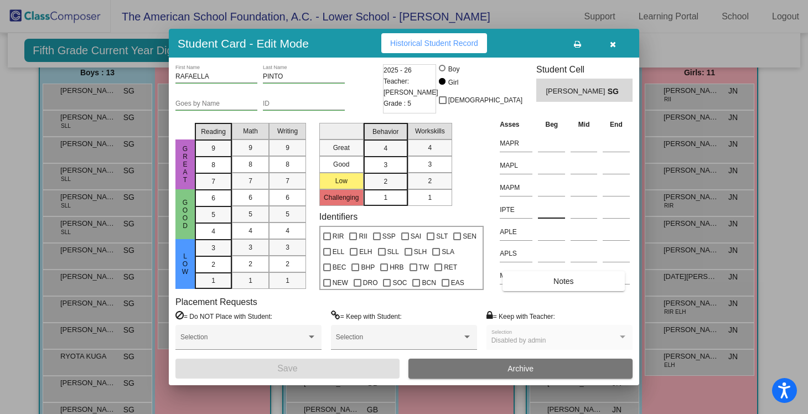
click at [547, 215] on input at bounding box center [551, 209] width 27 height 17
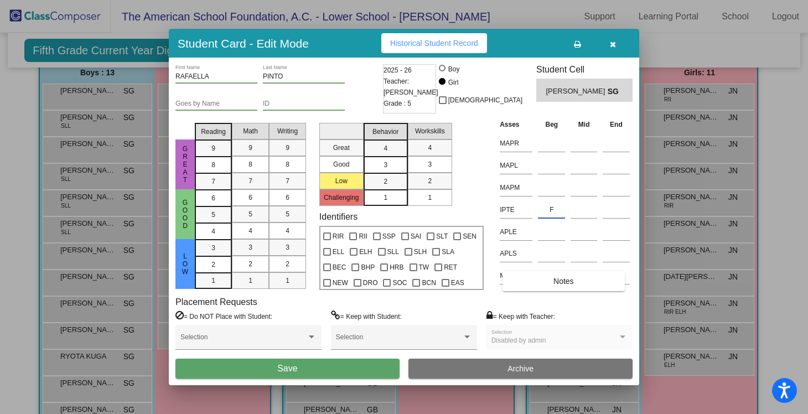
type input "F"
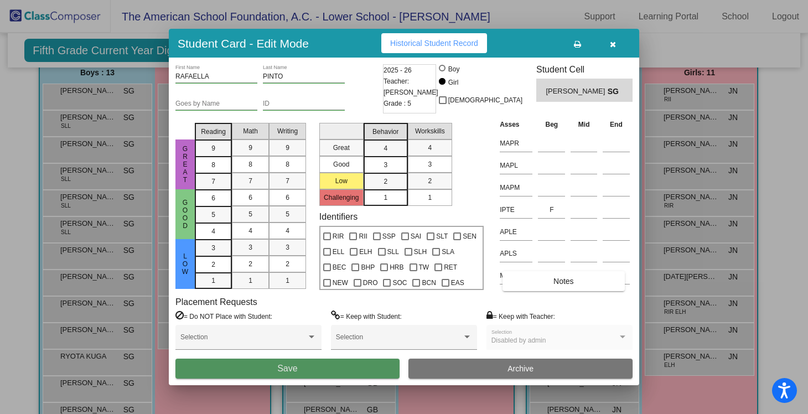
click at [290, 369] on span "Save" at bounding box center [287, 367] width 20 height 9
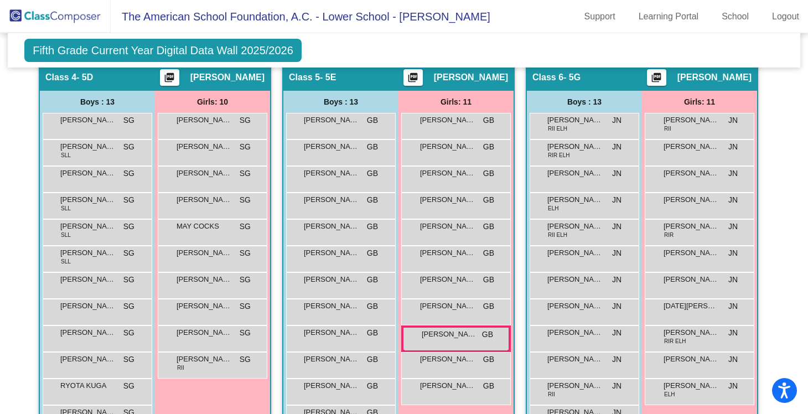
scroll to position [769, 0]
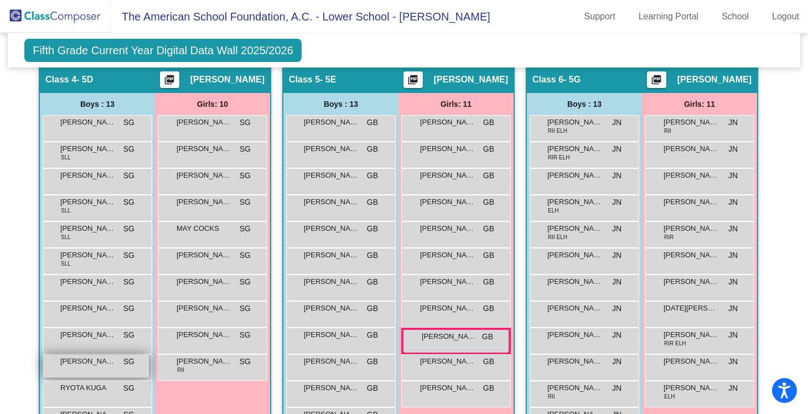
click at [92, 368] on div "[PERSON_NAME] SG lock do_not_disturb_alt" at bounding box center [96, 366] width 106 height 23
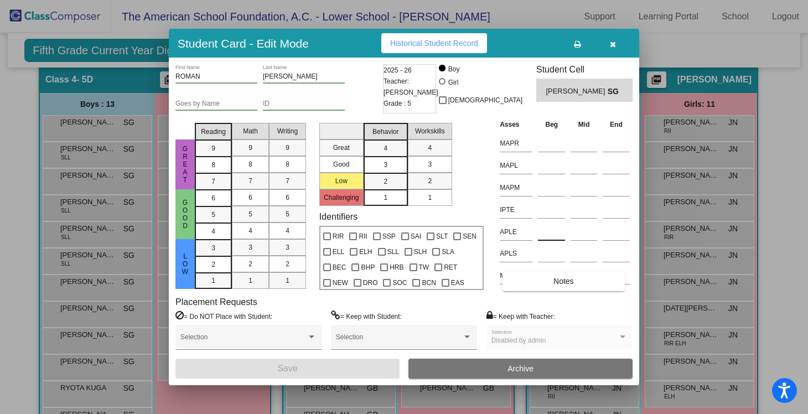
click at [553, 233] on input at bounding box center [551, 231] width 27 height 17
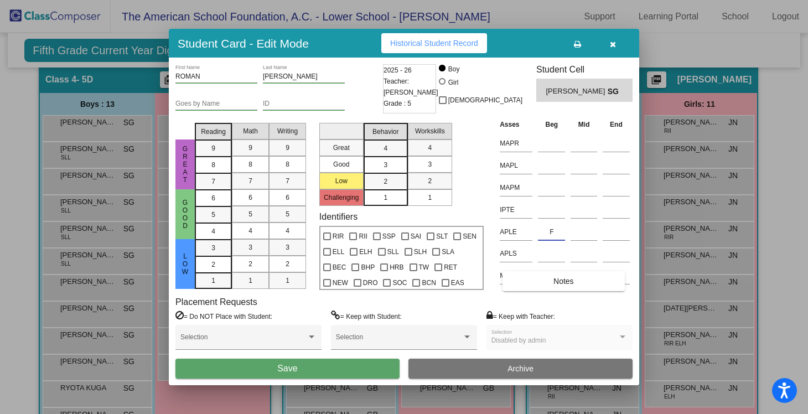
type input "F"
click at [345, 367] on button "Save" at bounding box center [287, 368] width 224 height 20
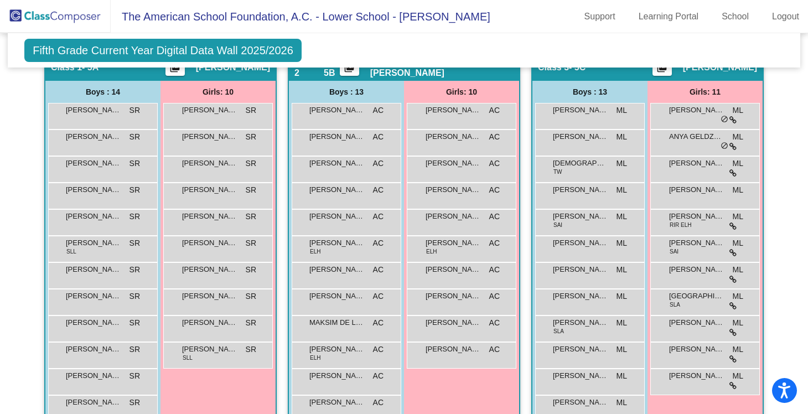
scroll to position [377, 0]
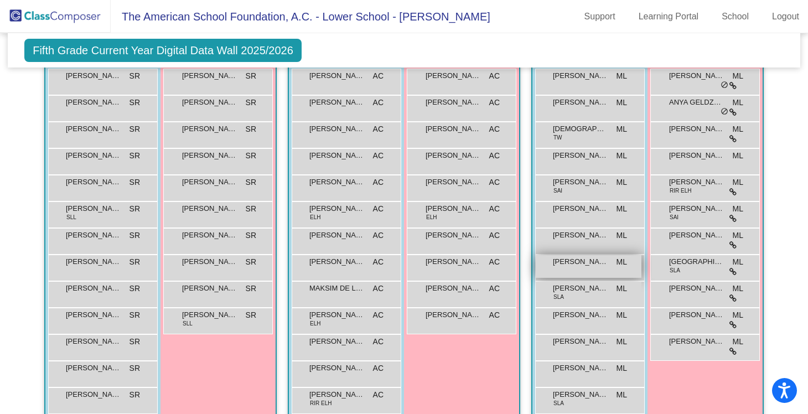
click at [603, 264] on span "[PERSON_NAME]" at bounding box center [580, 261] width 55 height 11
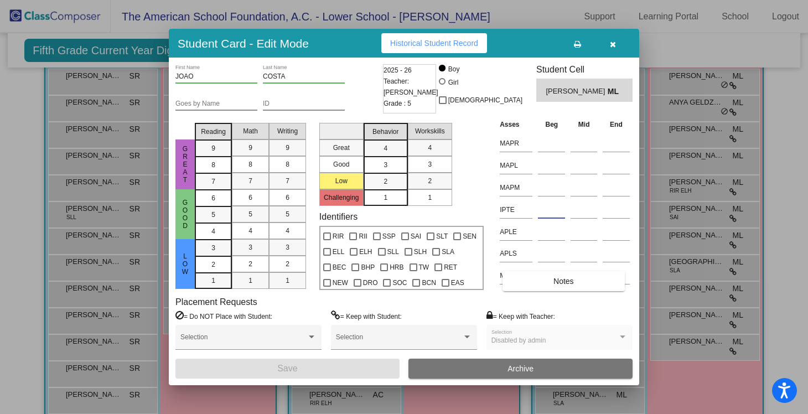
click at [542, 208] on input at bounding box center [551, 209] width 27 height 17
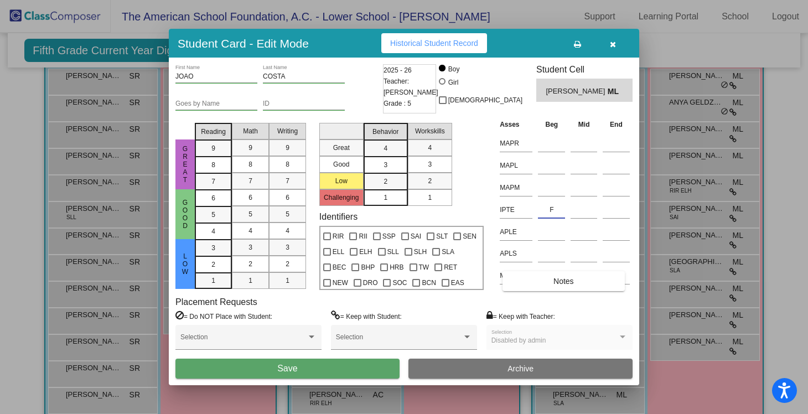
type input "F"
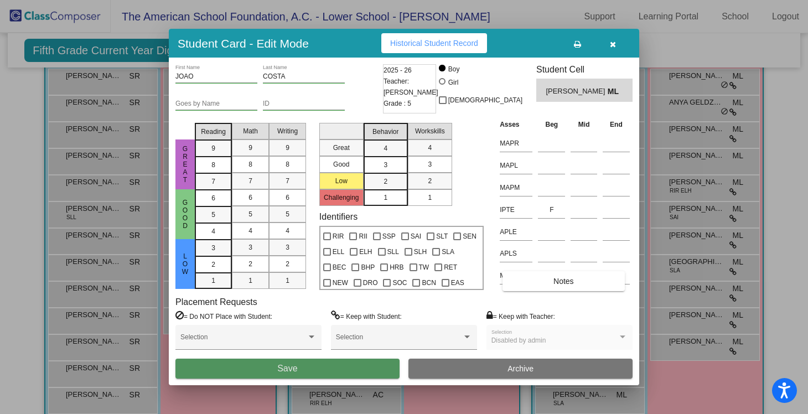
click at [313, 371] on button "Save" at bounding box center [287, 368] width 224 height 20
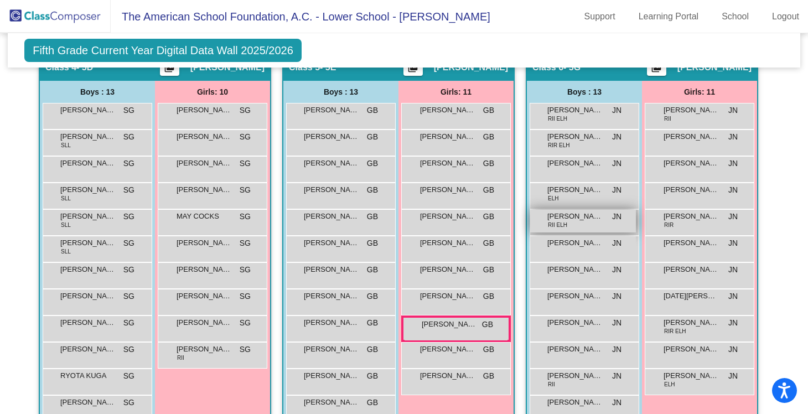
scroll to position [783, 0]
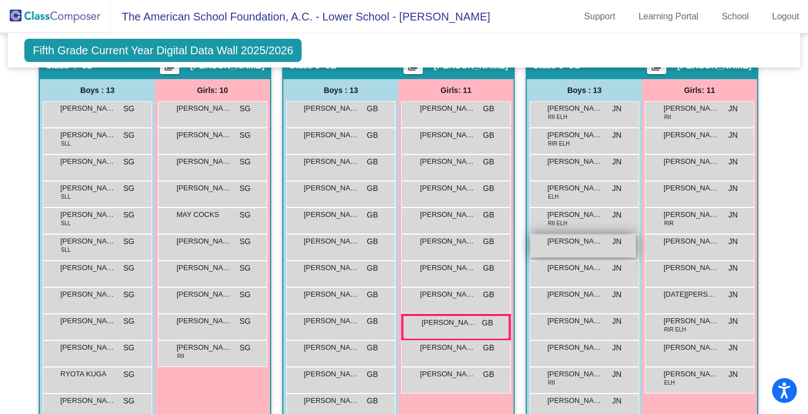
click at [570, 238] on span "[PERSON_NAME]" at bounding box center [574, 241] width 55 height 11
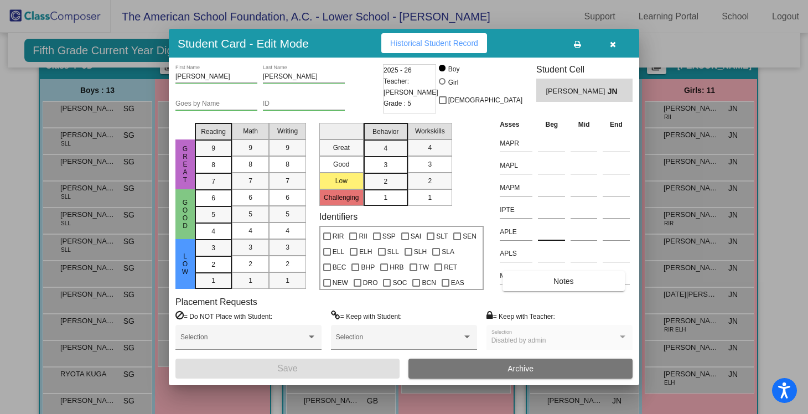
click at [545, 233] on input at bounding box center [551, 231] width 27 height 17
click at [548, 215] on input at bounding box center [551, 209] width 27 height 17
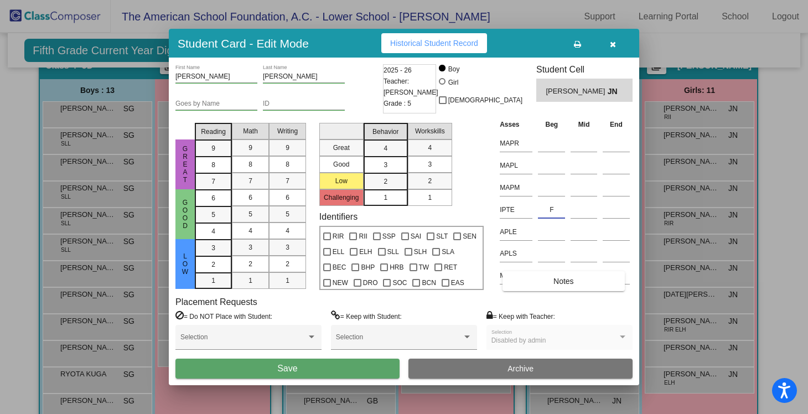
type input "F"
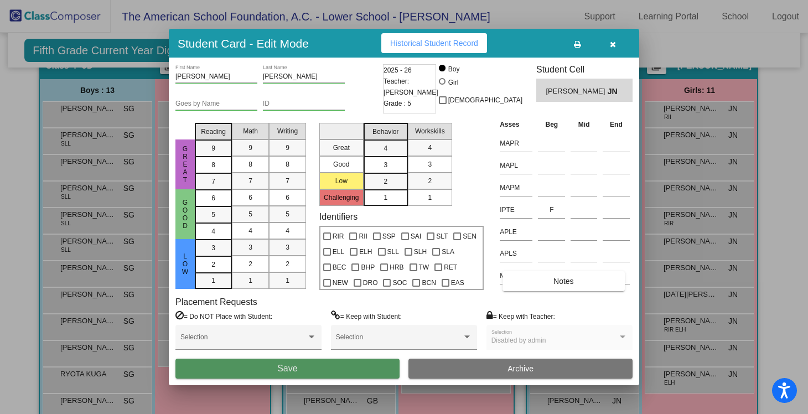
click at [338, 367] on button "Save" at bounding box center [287, 368] width 224 height 20
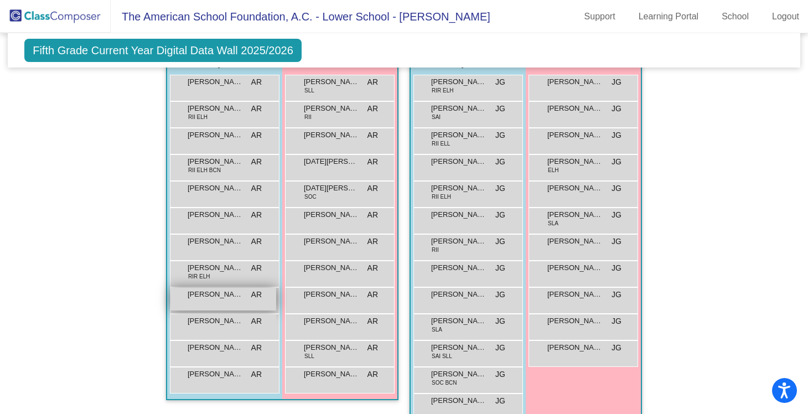
scroll to position [1224, 0]
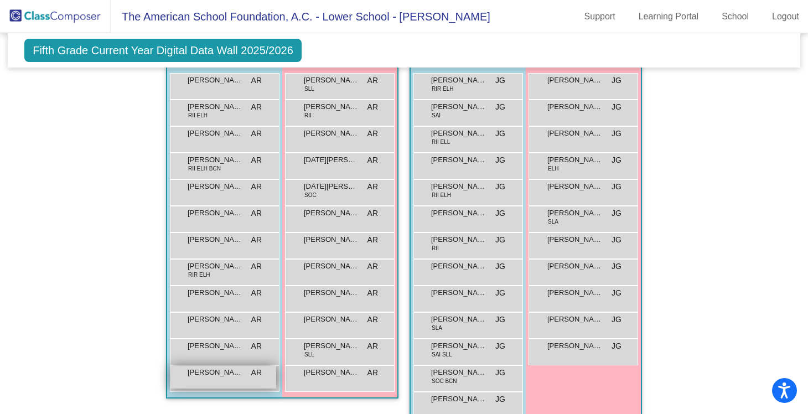
click at [207, 382] on div "[PERSON_NAME] AR lock do_not_disturb_alt" at bounding box center [223, 377] width 106 height 23
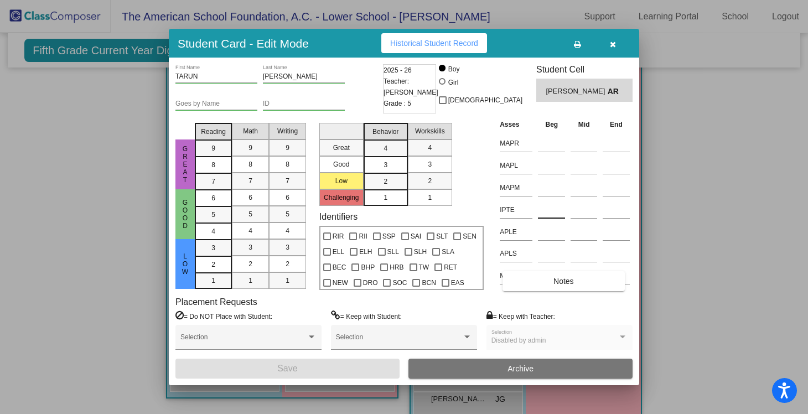
click at [550, 210] on input at bounding box center [551, 209] width 27 height 17
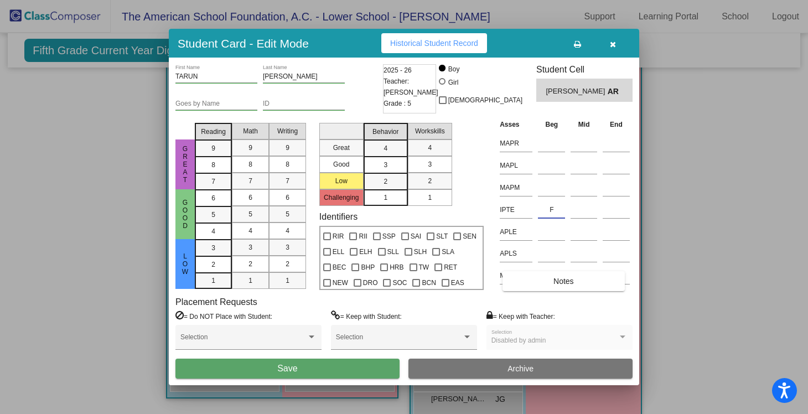
type input "F"
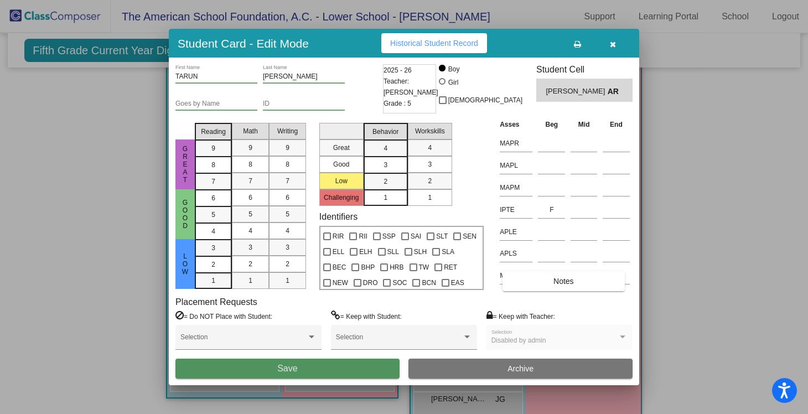
click at [301, 370] on button "Save" at bounding box center [287, 368] width 224 height 20
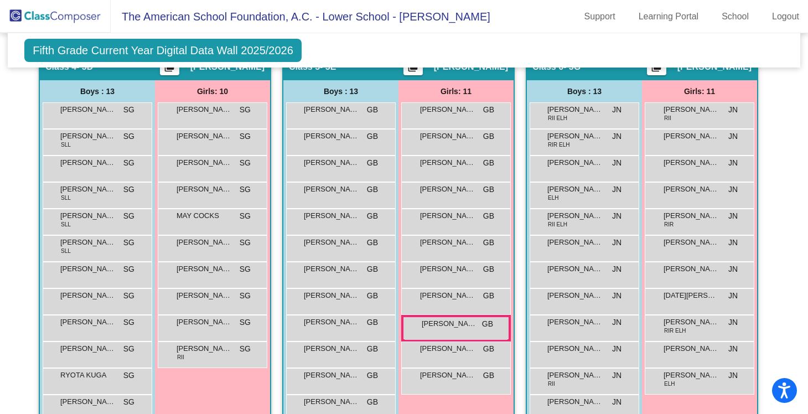
scroll to position [773, 0]
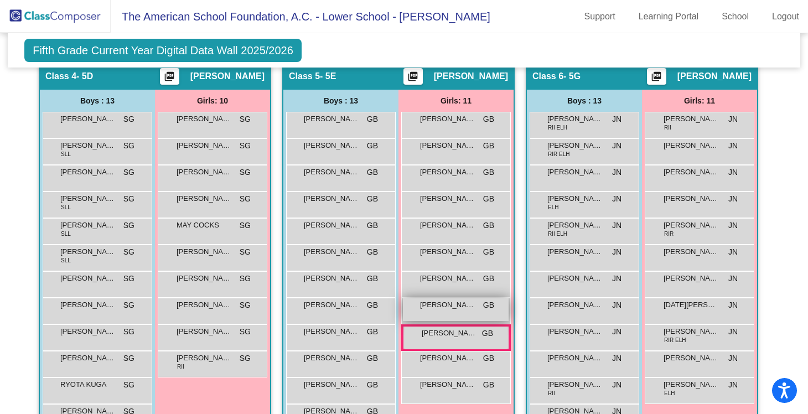
click at [441, 310] on div "[PERSON_NAME] GB lock do_not_disturb_alt" at bounding box center [456, 309] width 106 height 23
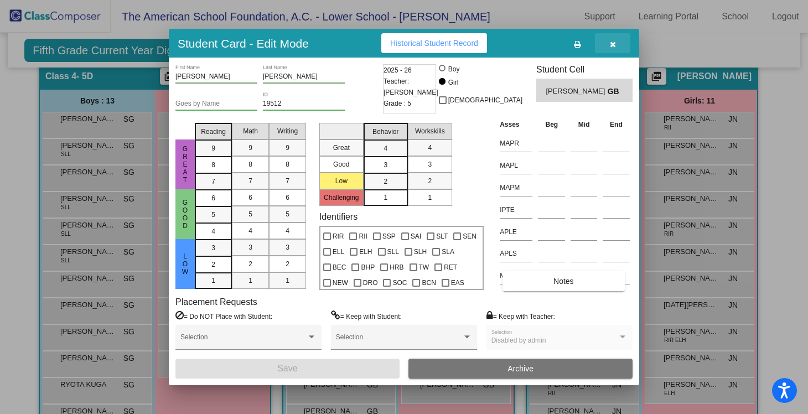
click at [613, 41] on icon "button" at bounding box center [613, 44] width 6 height 8
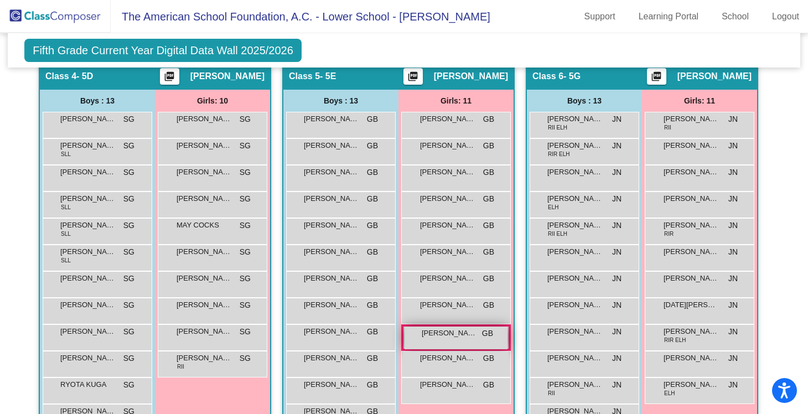
click at [466, 342] on div "[PERSON_NAME] GB lock do_not_disturb_alt" at bounding box center [455, 337] width 103 height 23
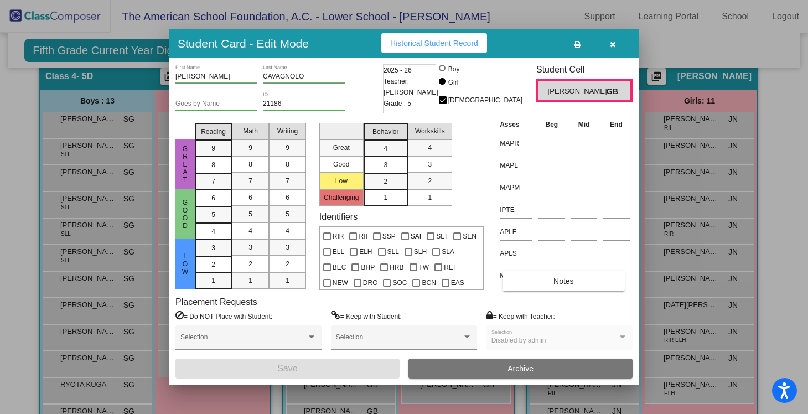
scroll to position [0, 0]
click at [545, 287] on button "Notes" at bounding box center [563, 281] width 122 height 20
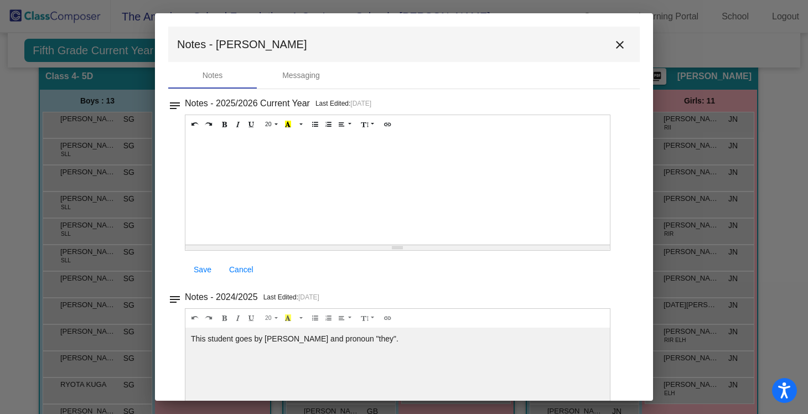
click at [615, 47] on mat-icon "close" at bounding box center [619, 44] width 13 height 13
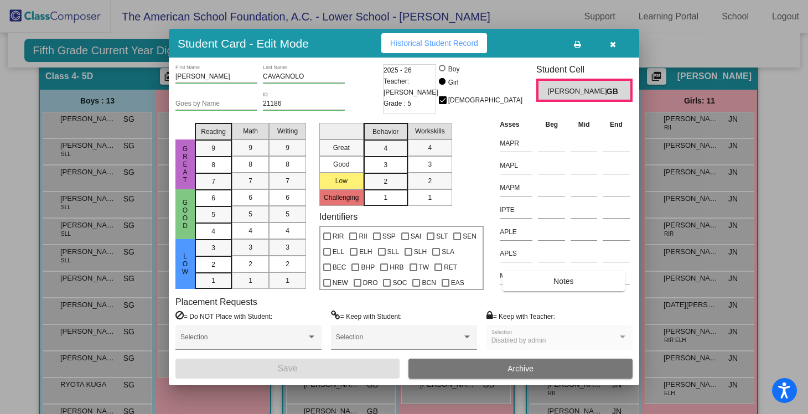
click at [612, 40] on icon "button" at bounding box center [613, 44] width 6 height 8
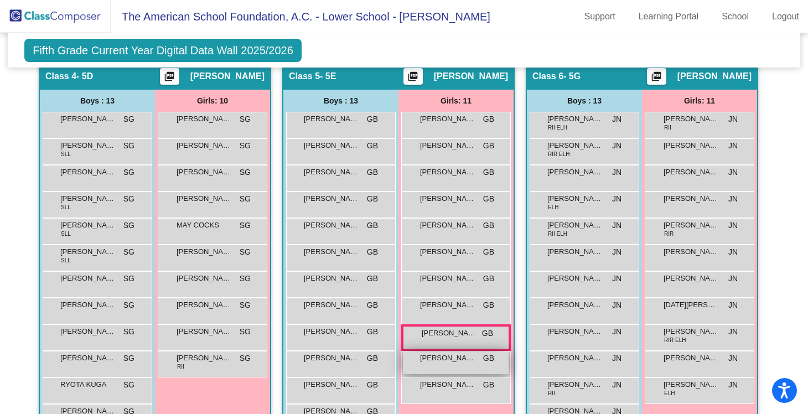
click at [468, 366] on div "[PERSON_NAME] GB lock do_not_disturb_alt" at bounding box center [456, 362] width 106 height 23
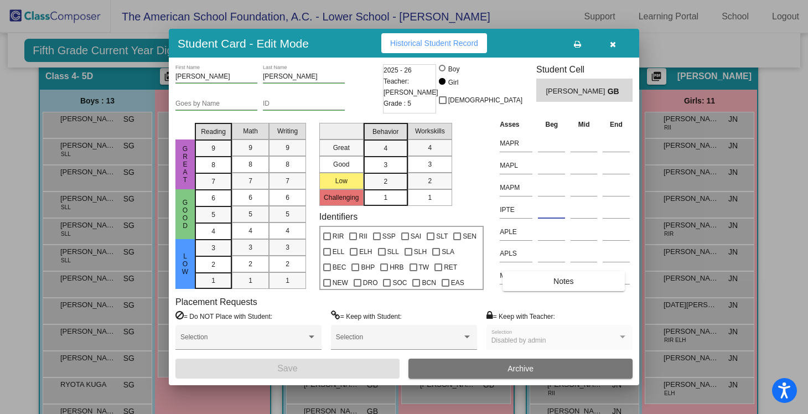
click at [549, 209] on input at bounding box center [551, 209] width 27 height 17
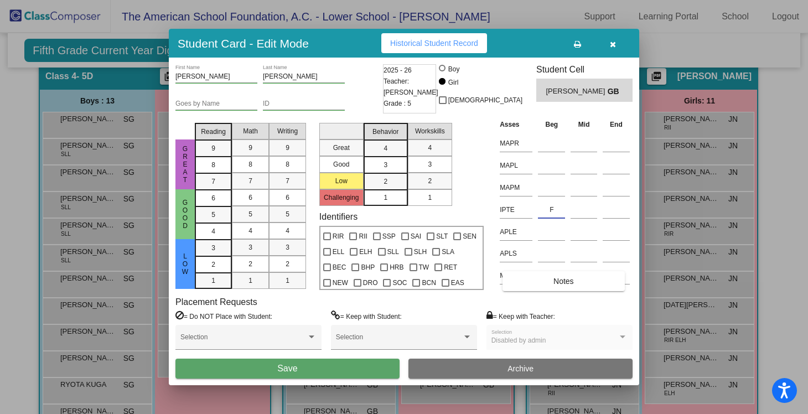
type input "F"
click at [358, 372] on button "Save" at bounding box center [287, 368] width 224 height 20
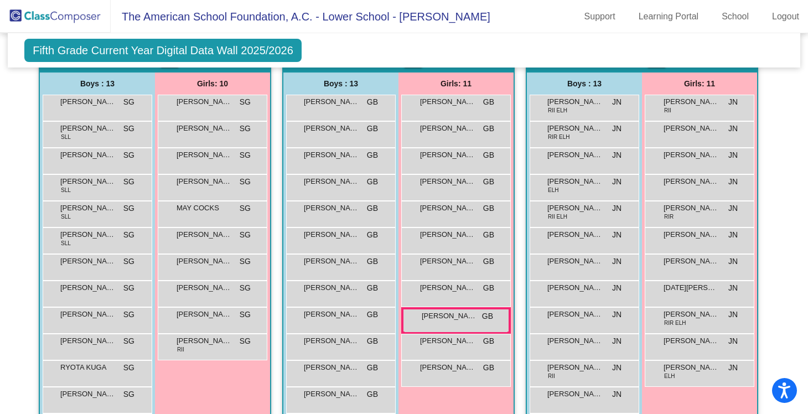
scroll to position [793, 0]
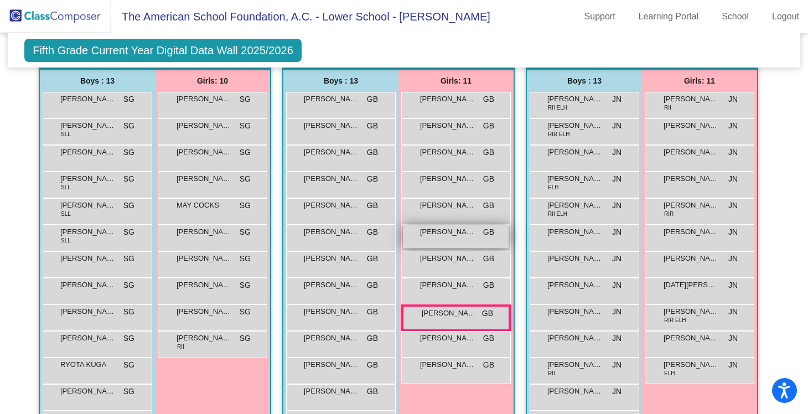
click at [470, 239] on div "[PERSON_NAME] GB lock do_not_disturb_alt" at bounding box center [456, 236] width 106 height 23
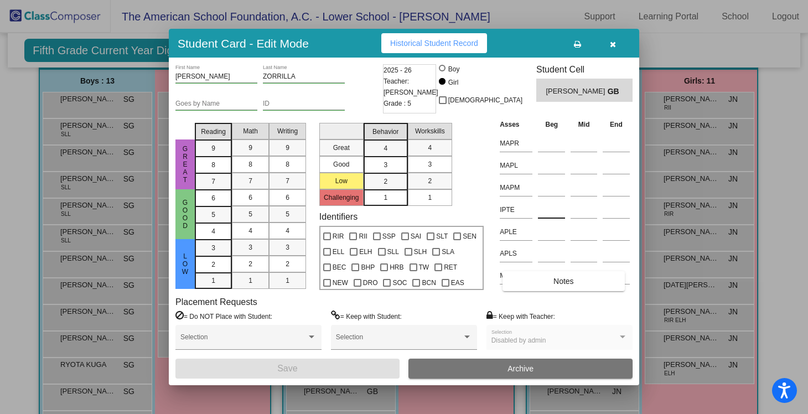
click at [543, 211] on input at bounding box center [551, 209] width 27 height 17
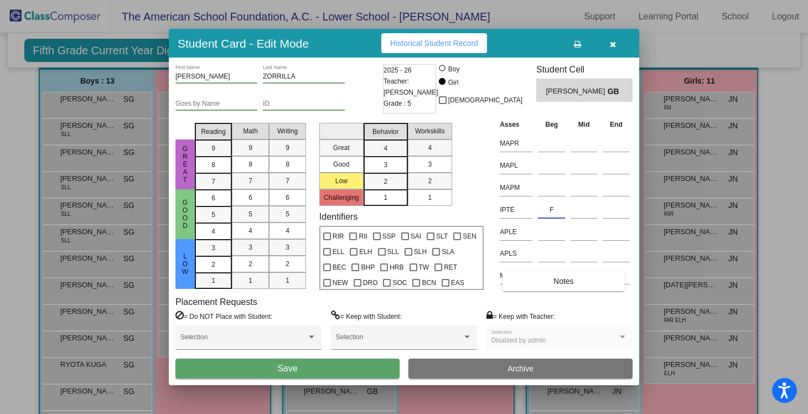
type input "F"
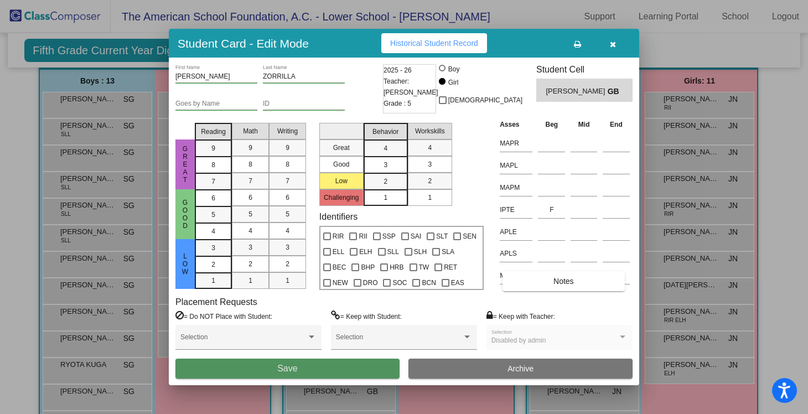
click at [286, 368] on span "Save" at bounding box center [287, 367] width 20 height 9
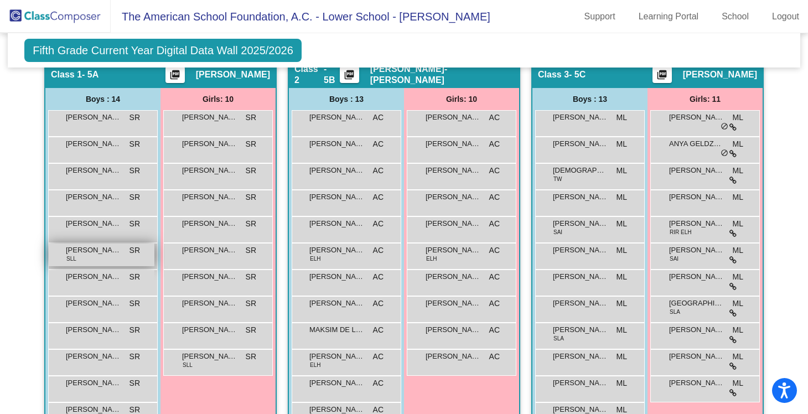
scroll to position [329, 0]
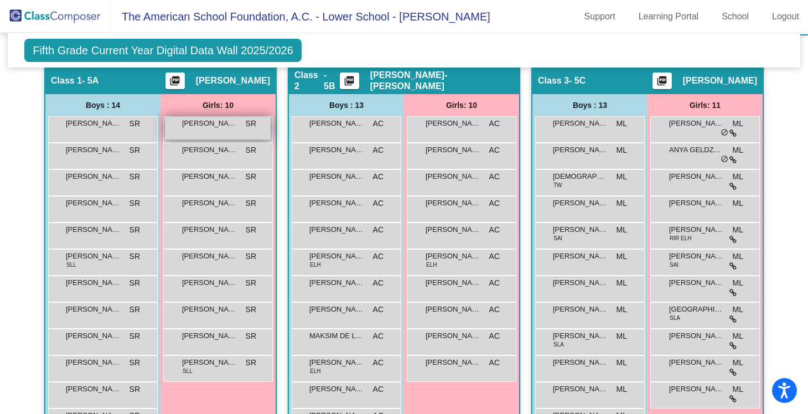
click at [218, 135] on div "[PERSON_NAME] lock do_not_disturb_alt" at bounding box center [218, 128] width 106 height 23
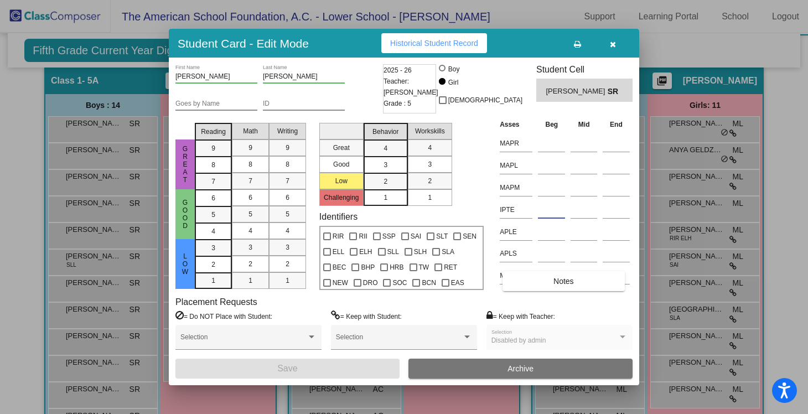
click at [553, 211] on input at bounding box center [551, 209] width 27 height 17
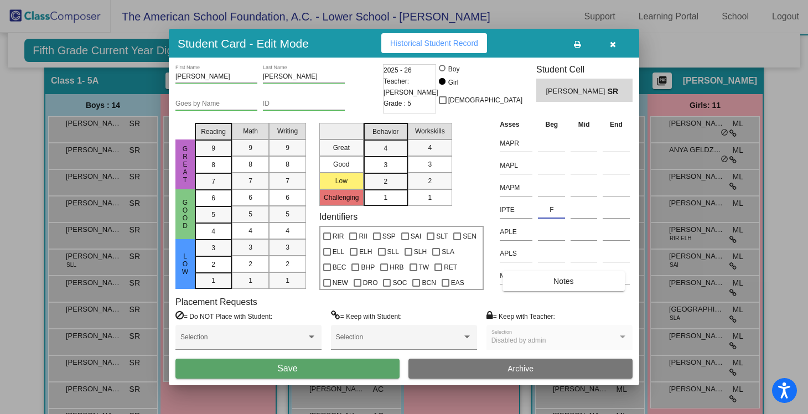
type input "F"
click at [280, 372] on span "Save" at bounding box center [287, 367] width 20 height 9
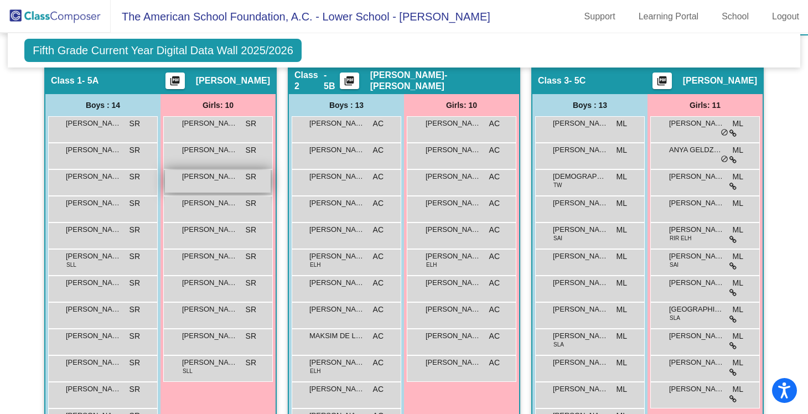
click at [218, 188] on div "GYWNYTH [PERSON_NAME] SR lock do_not_disturb_alt" at bounding box center [218, 181] width 106 height 23
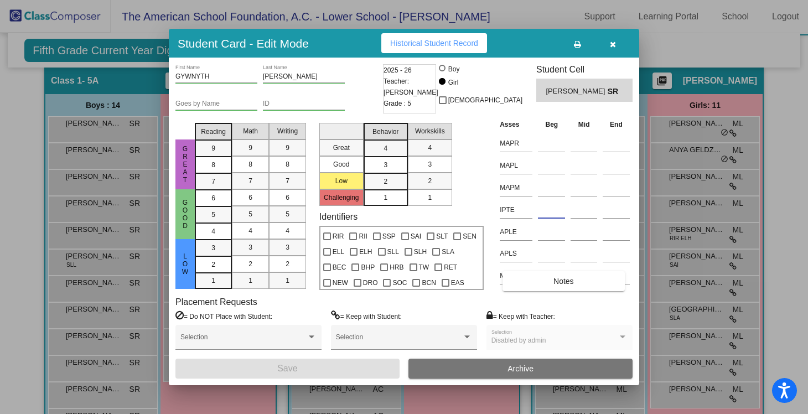
click at [540, 214] on input at bounding box center [551, 209] width 27 height 17
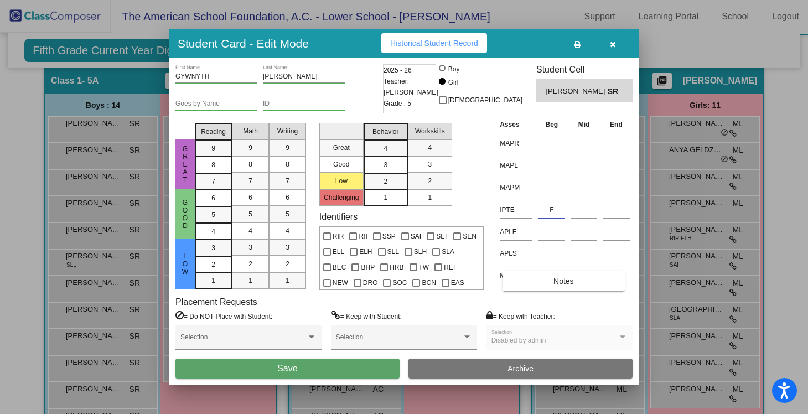
type input "F"
click at [340, 370] on button "Save" at bounding box center [287, 368] width 224 height 20
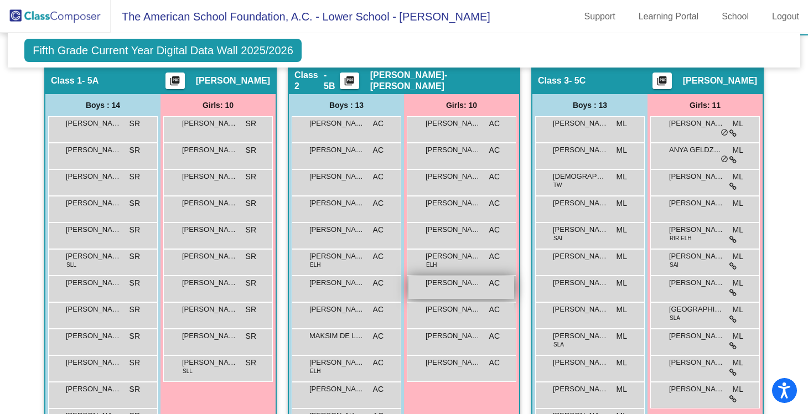
click at [449, 292] on div "[PERSON_NAME] AC lock do_not_disturb_alt" at bounding box center [461, 287] width 106 height 23
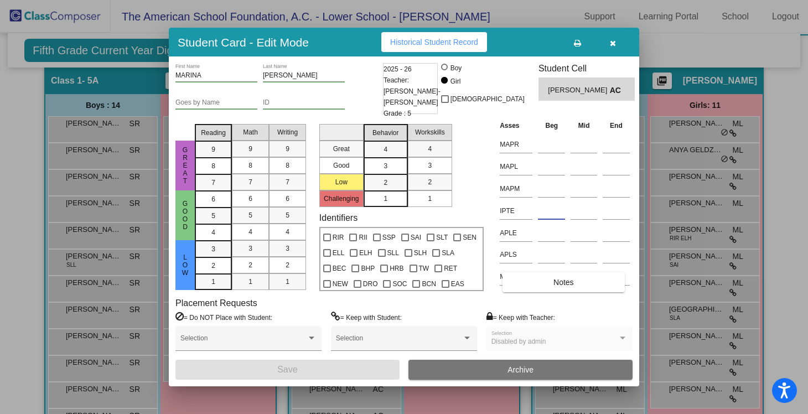
click at [547, 206] on input at bounding box center [551, 210] width 27 height 17
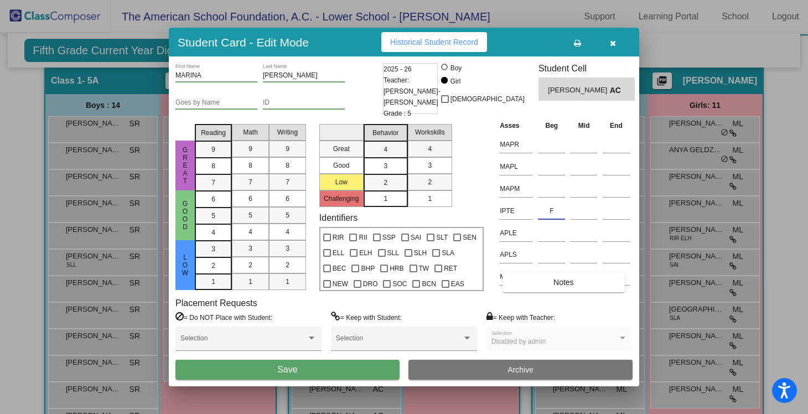
type input "F"
click at [309, 368] on button "Save" at bounding box center [287, 370] width 224 height 20
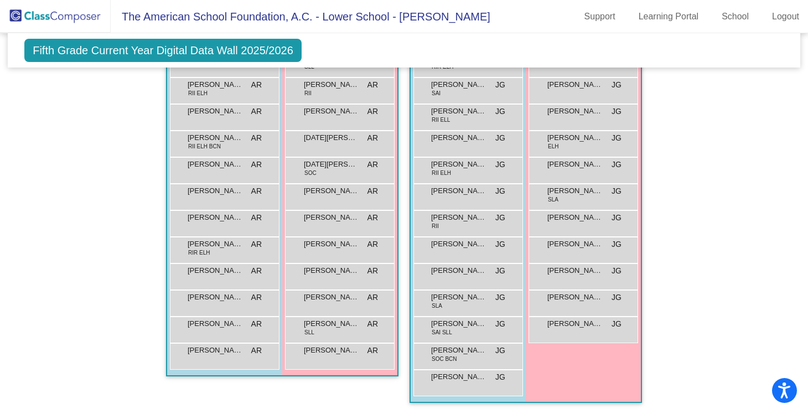
scroll to position [0, 0]
